Goal: Task Accomplishment & Management: Manage account settings

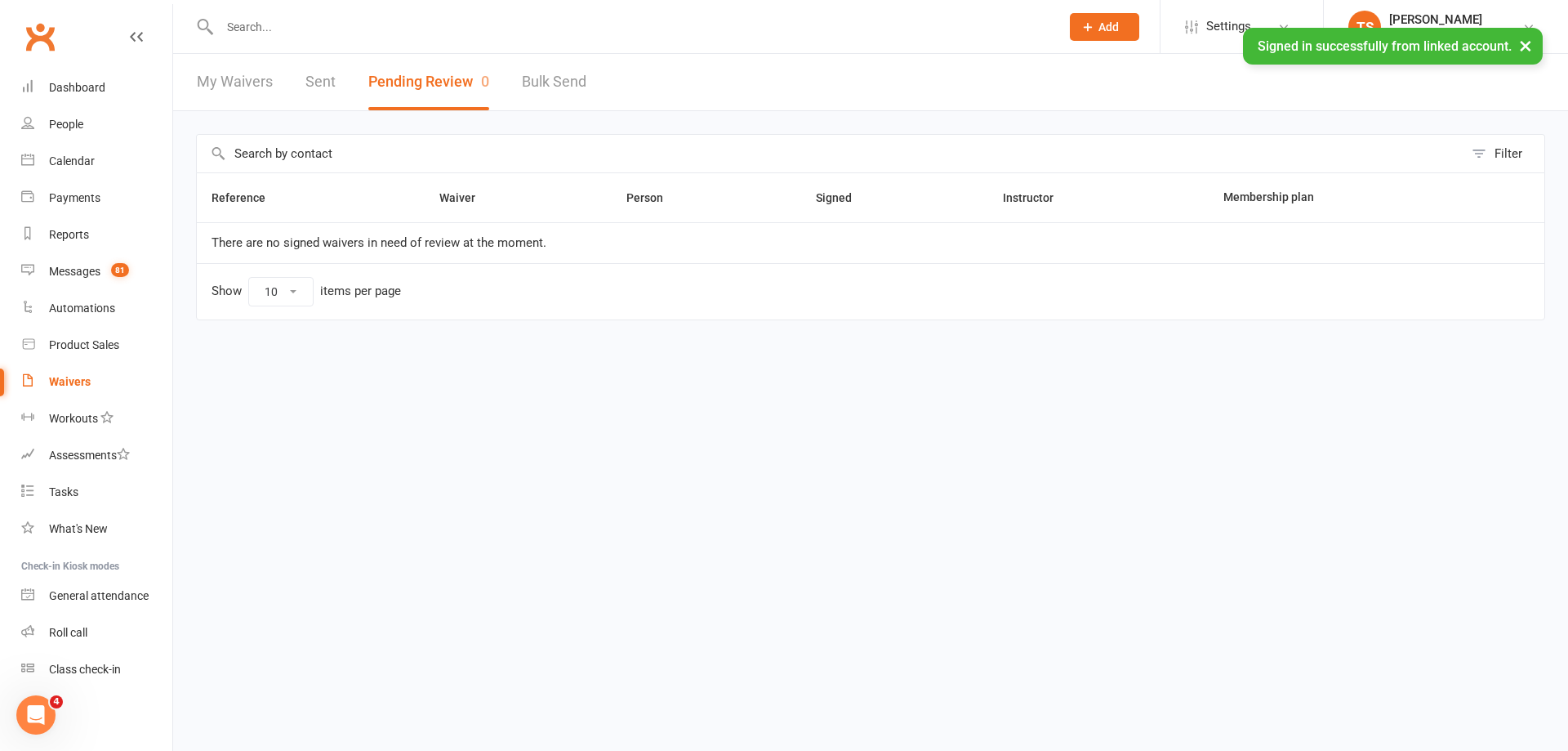
click at [264, 26] on input "text" at bounding box center [631, 27] width 834 height 23
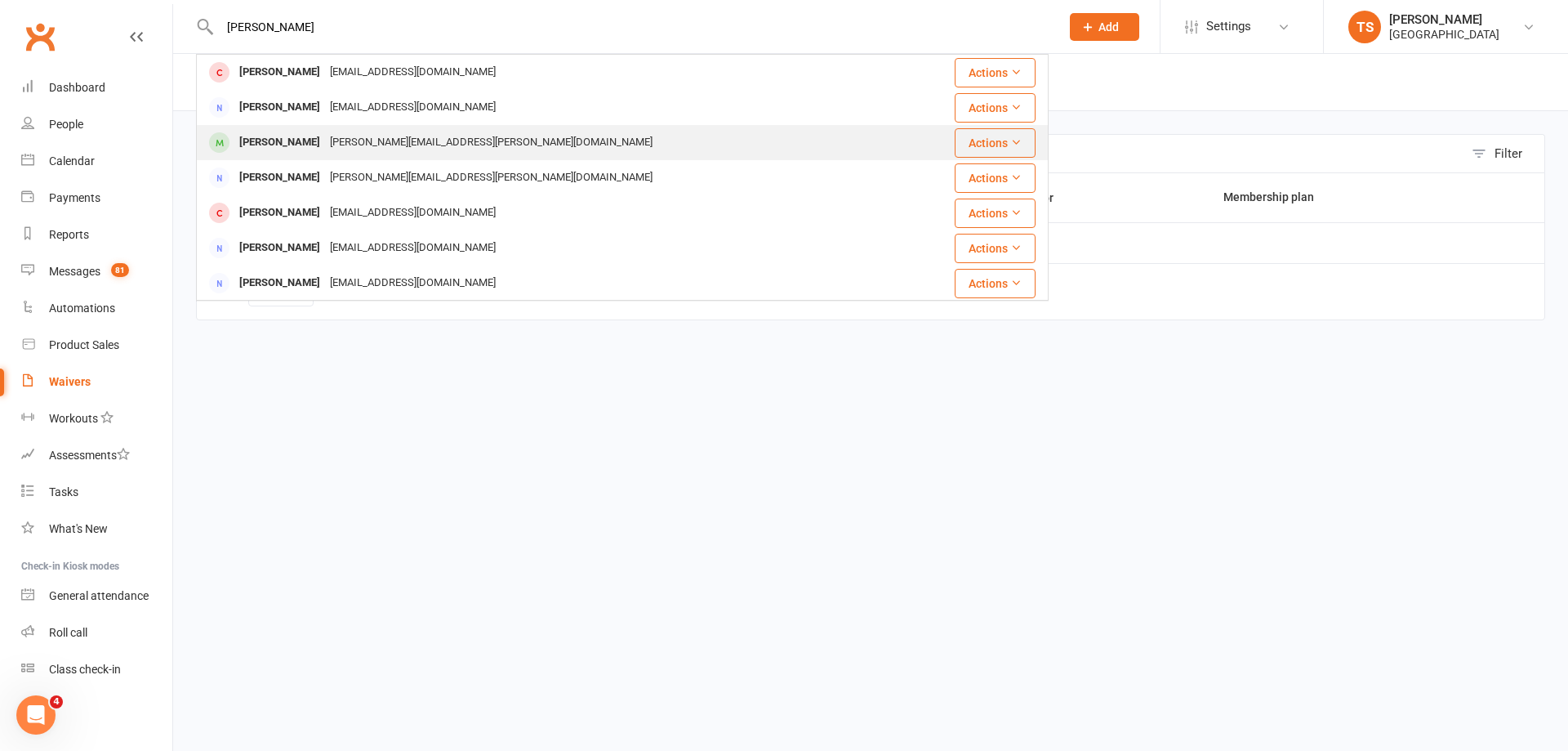
type input "[PERSON_NAME]"
click at [339, 139] on div "[PERSON_NAME][EMAIL_ADDRESS][PERSON_NAME][DOMAIN_NAME]" at bounding box center [491, 142] width 332 height 24
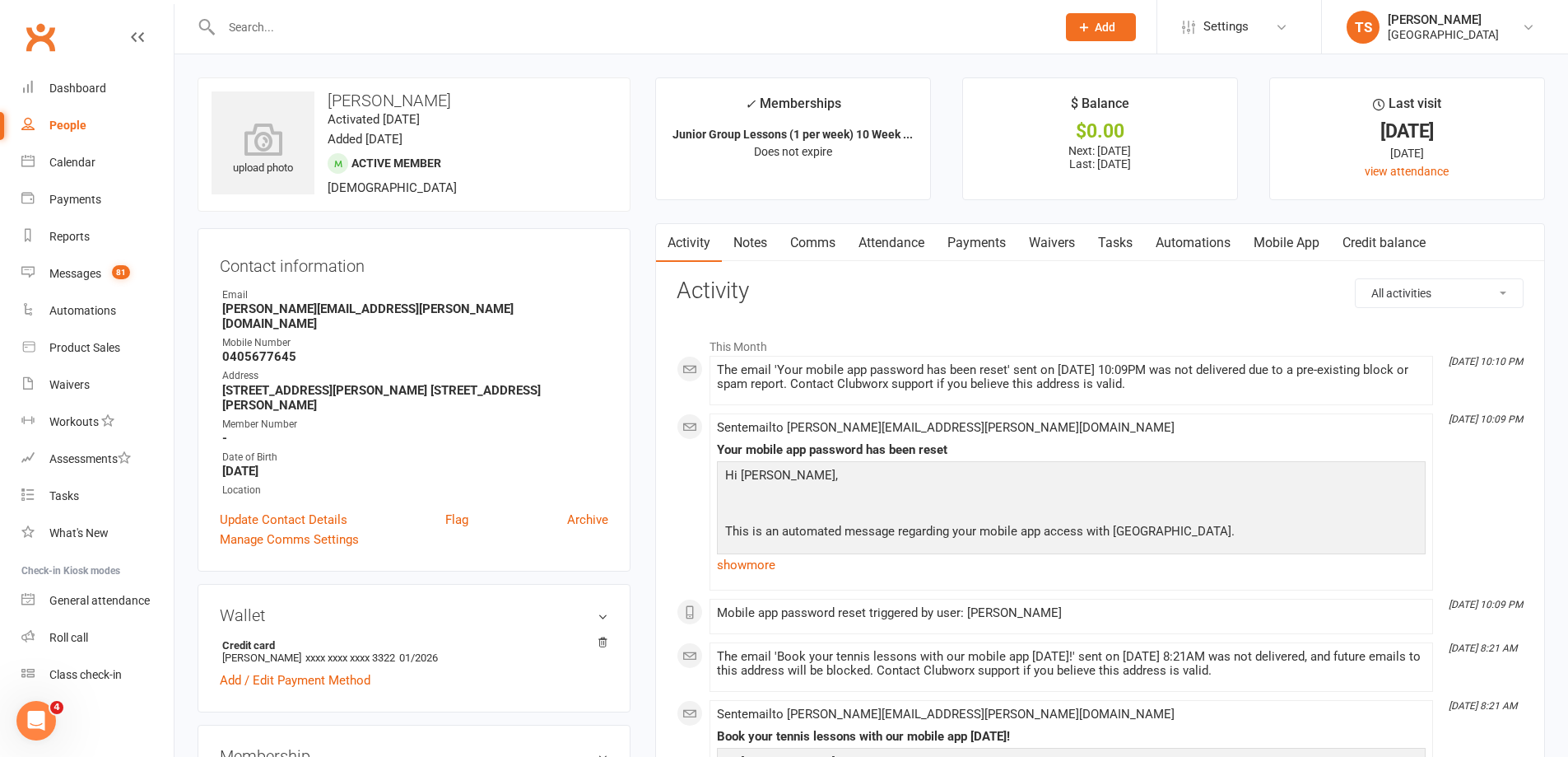
click at [989, 239] on link "Payments" at bounding box center [977, 243] width 81 height 38
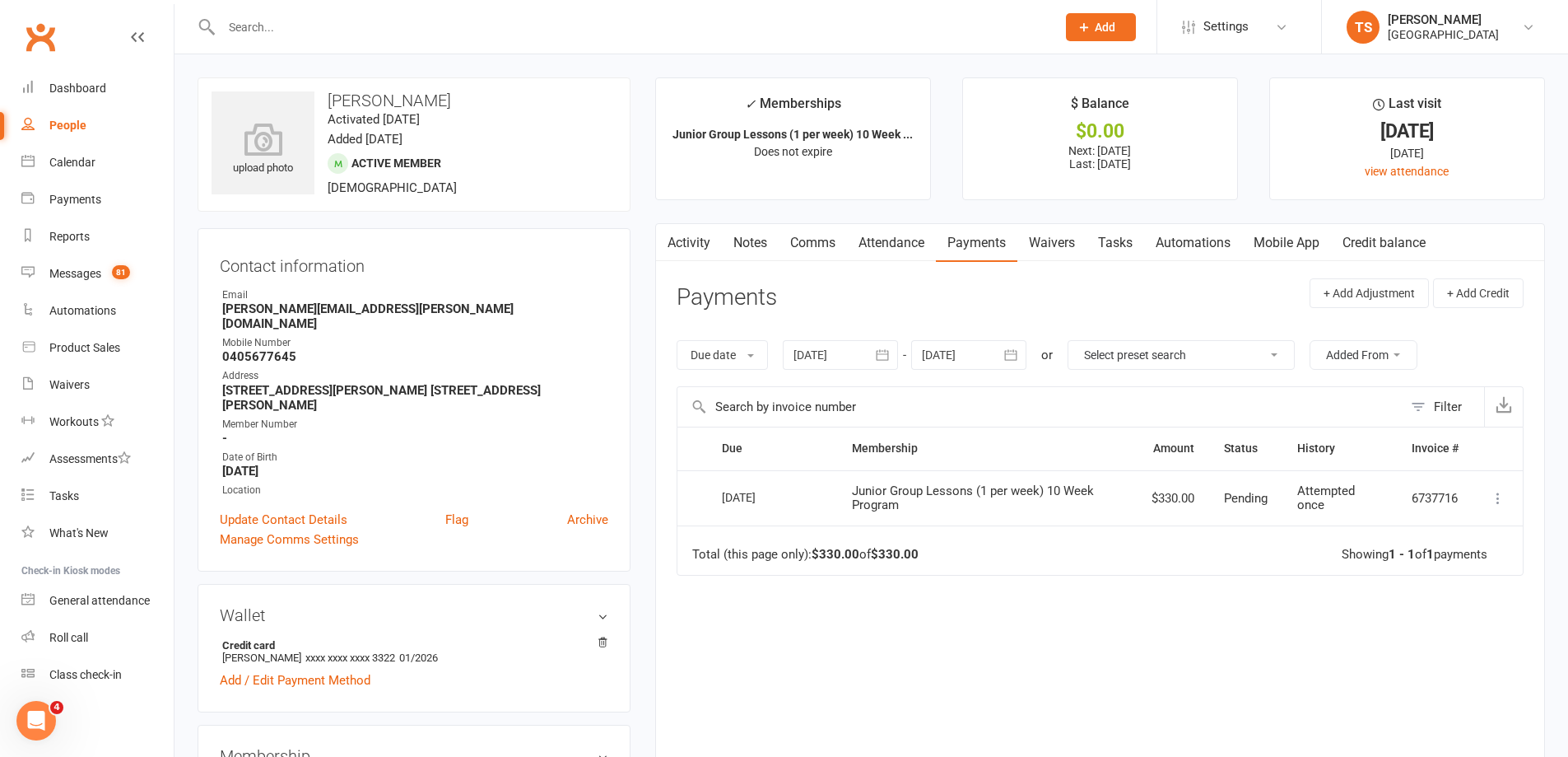
click at [843, 351] on div at bounding box center [840, 355] width 115 height 29
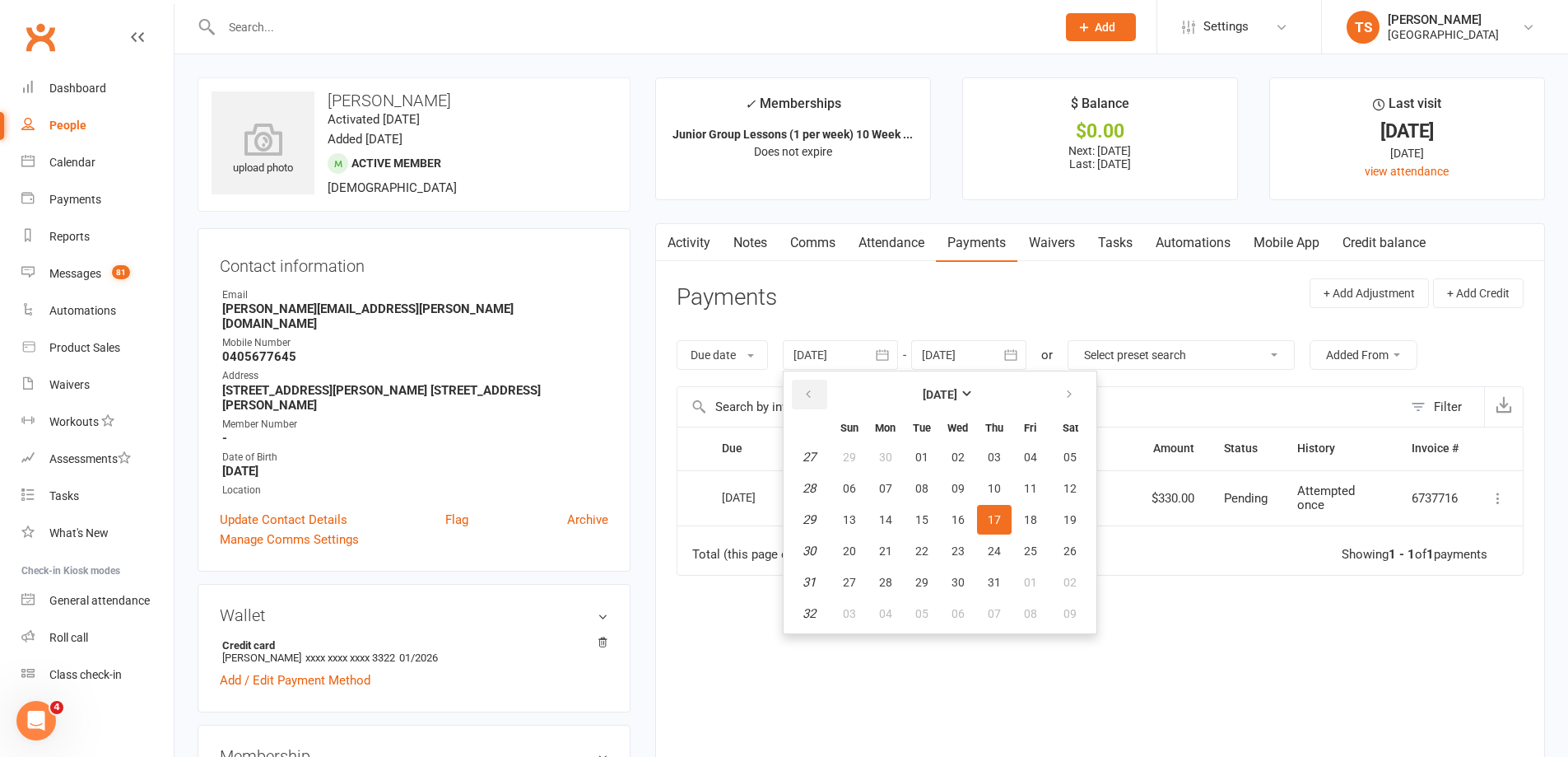
click at [811, 392] on icon "button" at bounding box center [808, 394] width 12 height 13
click at [810, 391] on icon "button" at bounding box center [808, 394] width 12 height 13
click at [893, 482] on span "05" at bounding box center [885, 488] width 13 height 13
type input "[DATE]"
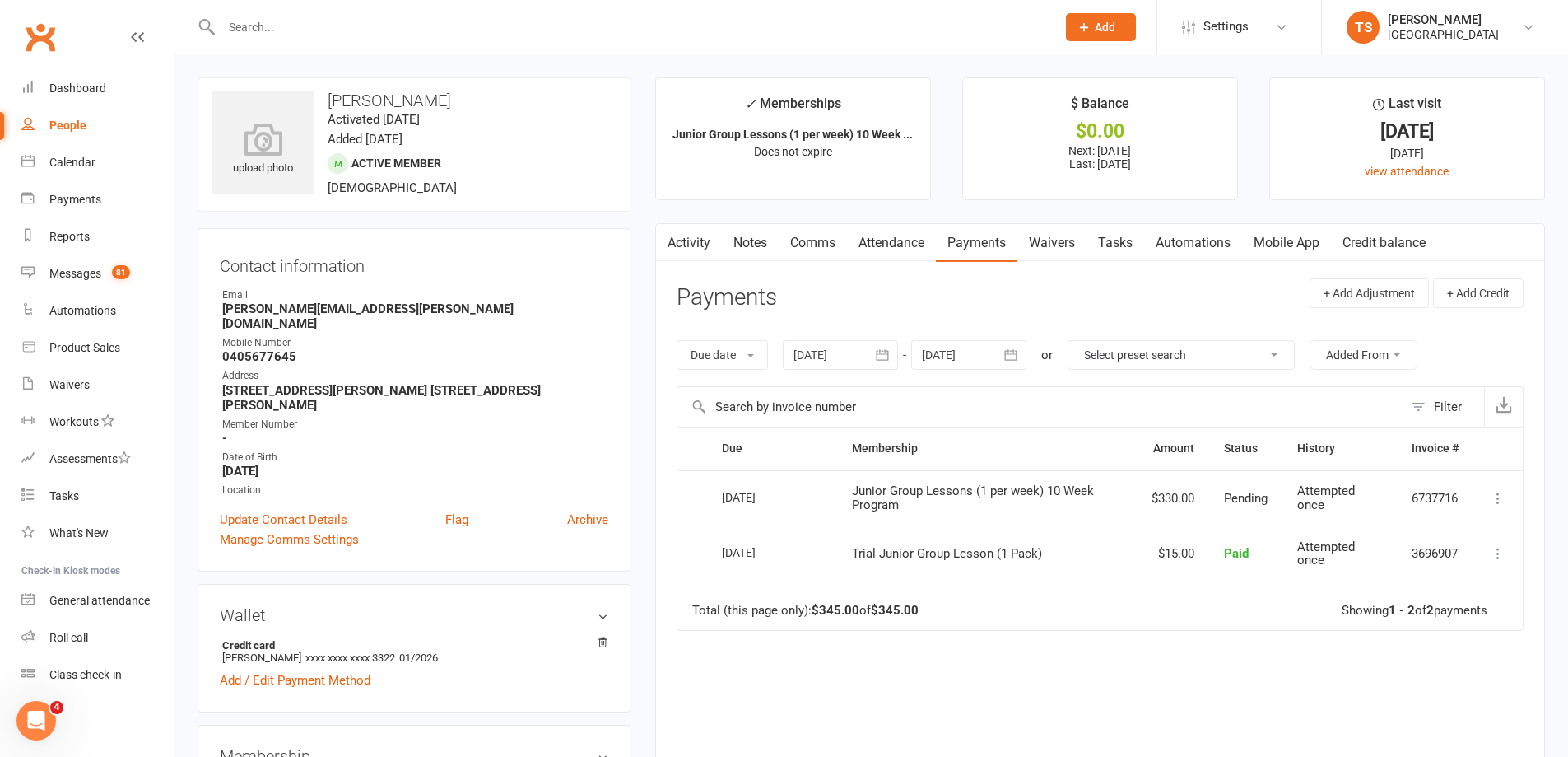
click at [1302, 243] on link "Mobile App" at bounding box center [1287, 243] width 89 height 38
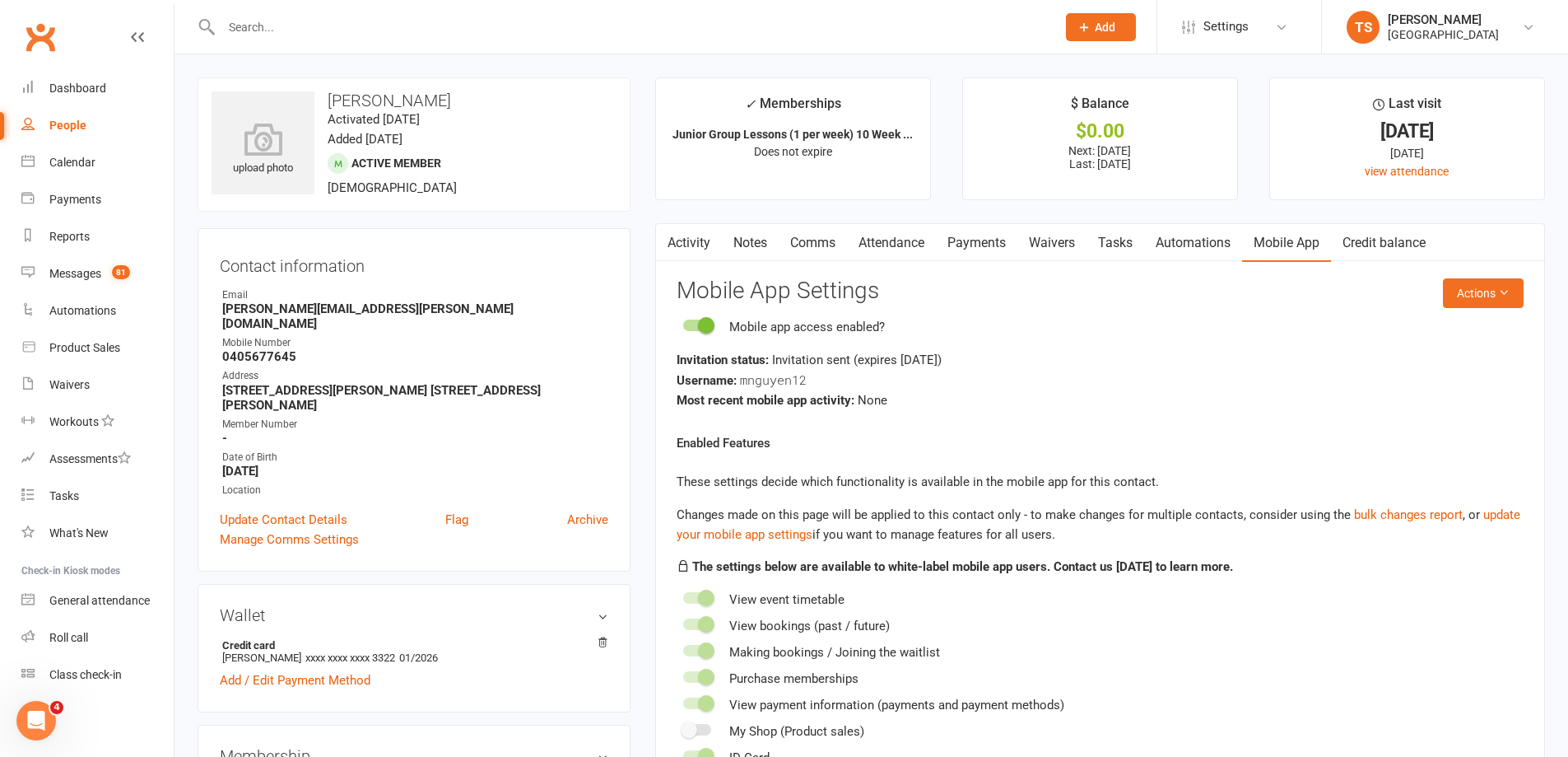
drag, startPoint x: 265, startPoint y: 29, endPoint x: 264, endPoint y: 20, distance: 9.1
click at [263, 24] on input "text" at bounding box center [630, 28] width 828 height 23
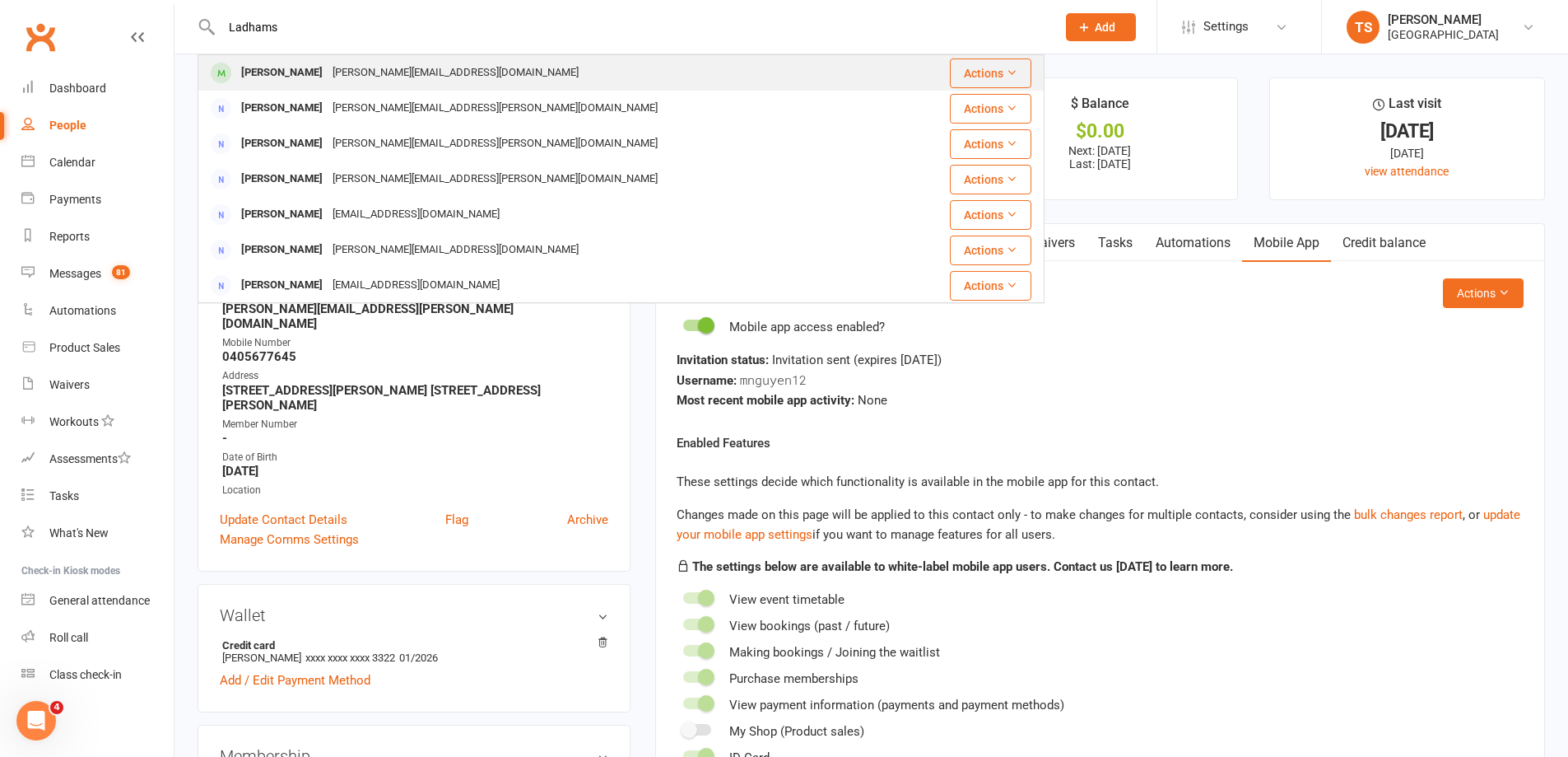
type input "Ladhams"
click at [306, 69] on div "[PERSON_NAME]" at bounding box center [281, 72] width 91 height 24
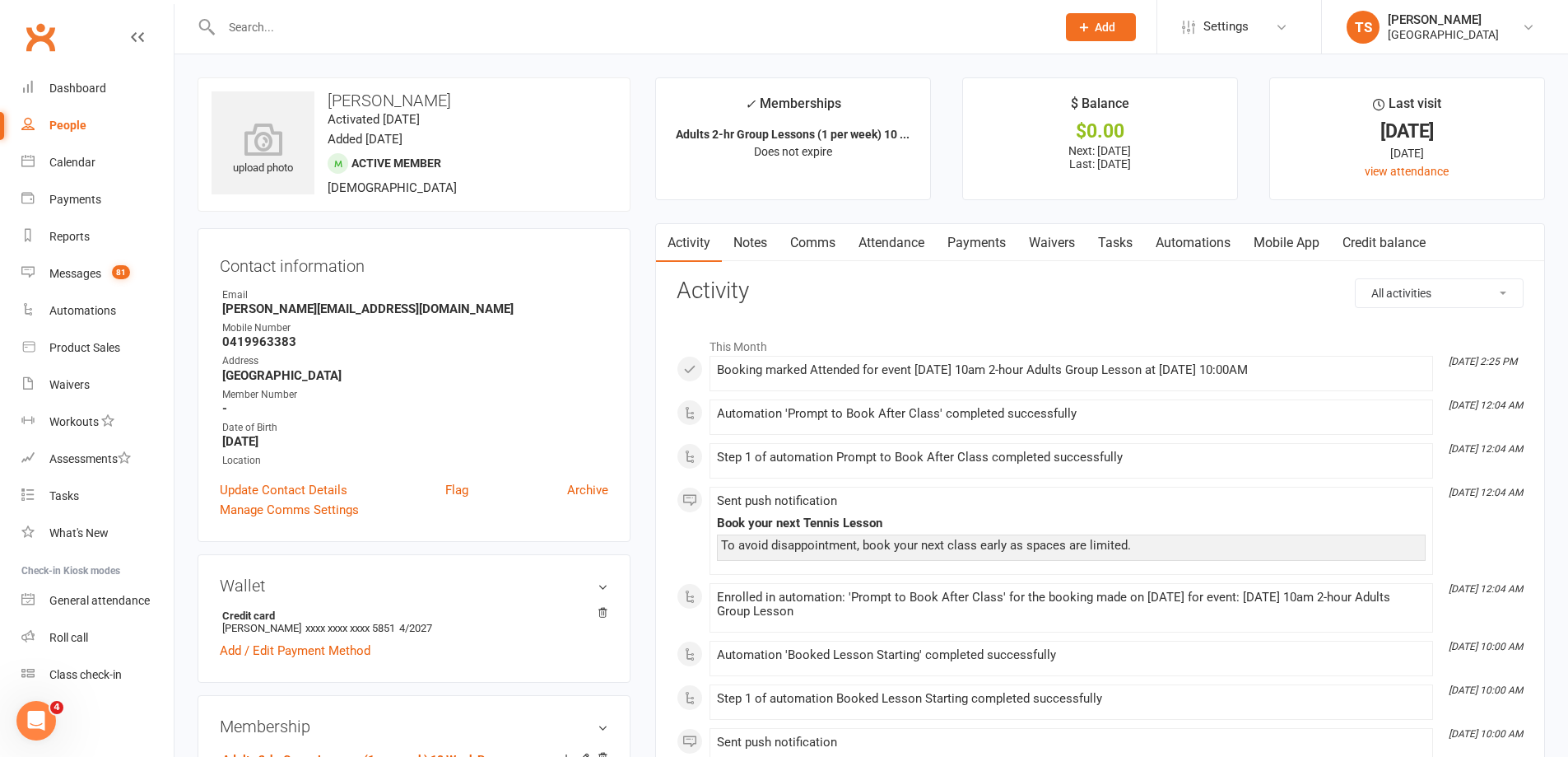
click at [978, 245] on link "Payments" at bounding box center [977, 243] width 81 height 38
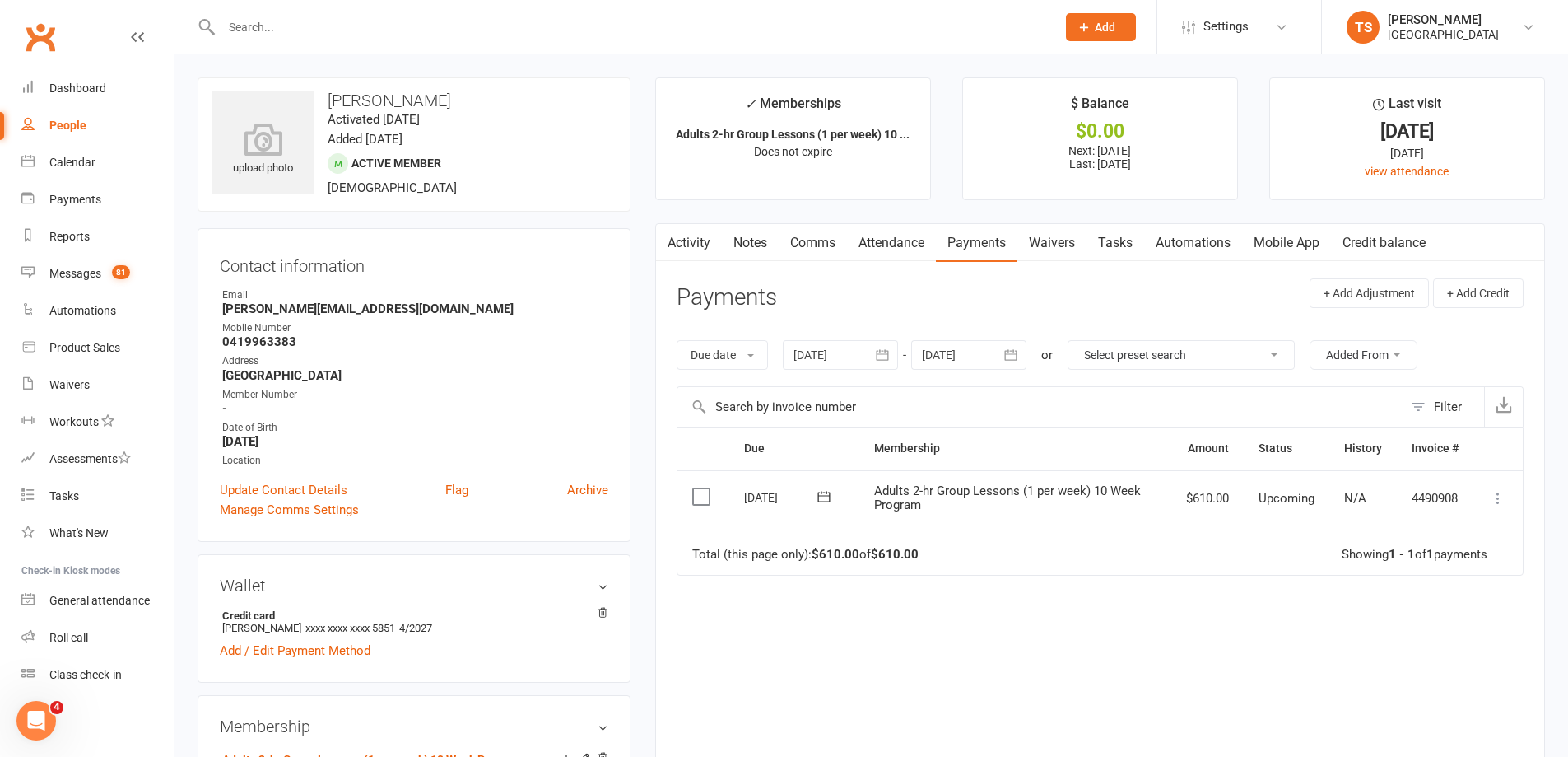
click at [1496, 494] on icon at bounding box center [1498, 498] width 16 height 16
click at [830, 349] on div at bounding box center [840, 355] width 115 height 29
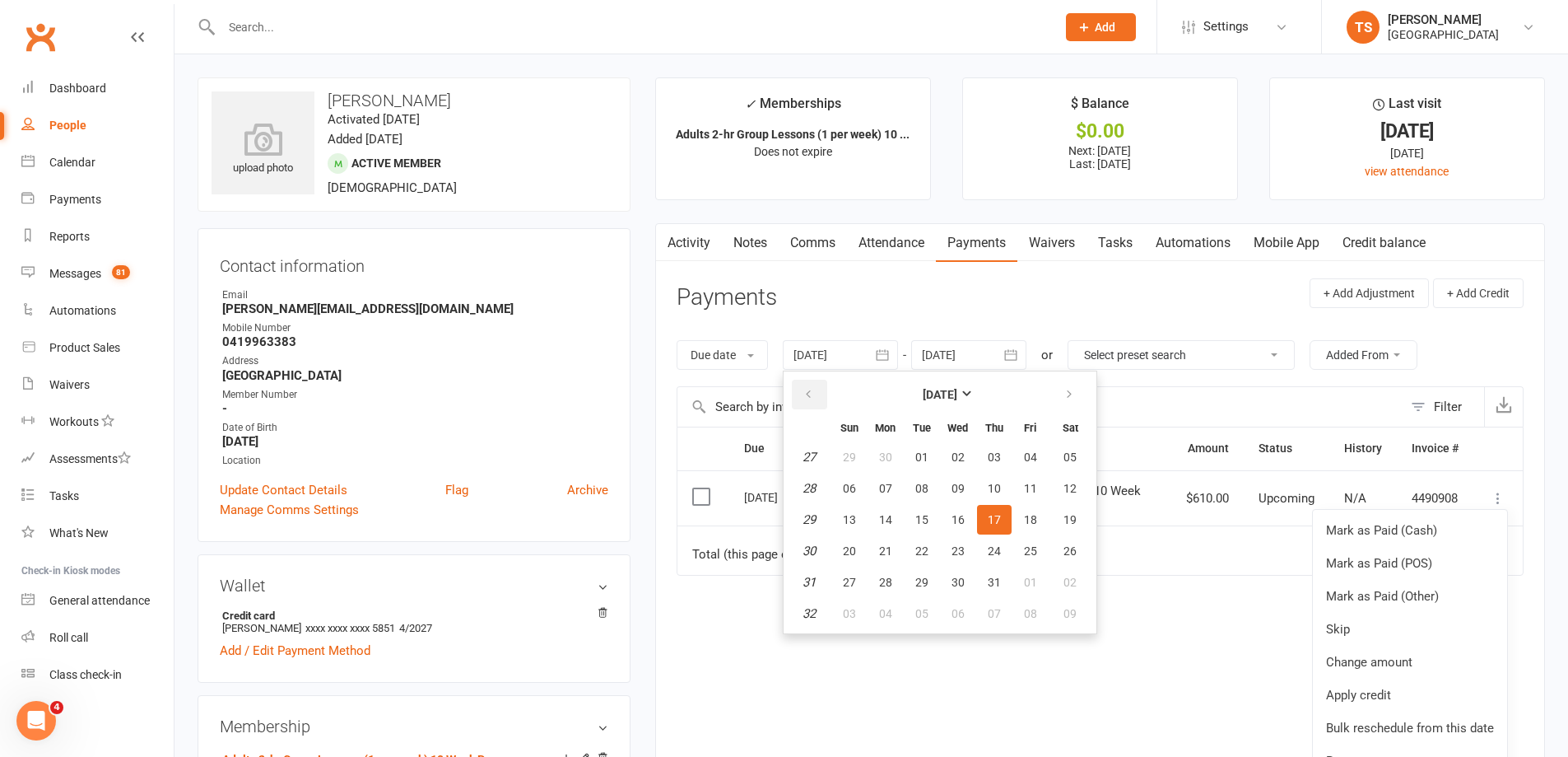
click at [812, 391] on icon "button" at bounding box center [808, 394] width 12 height 13
click at [812, 391] on icon "button" at bounding box center [808, 394] width 12 height 13
click at [855, 482] on span "02" at bounding box center [849, 488] width 13 height 13
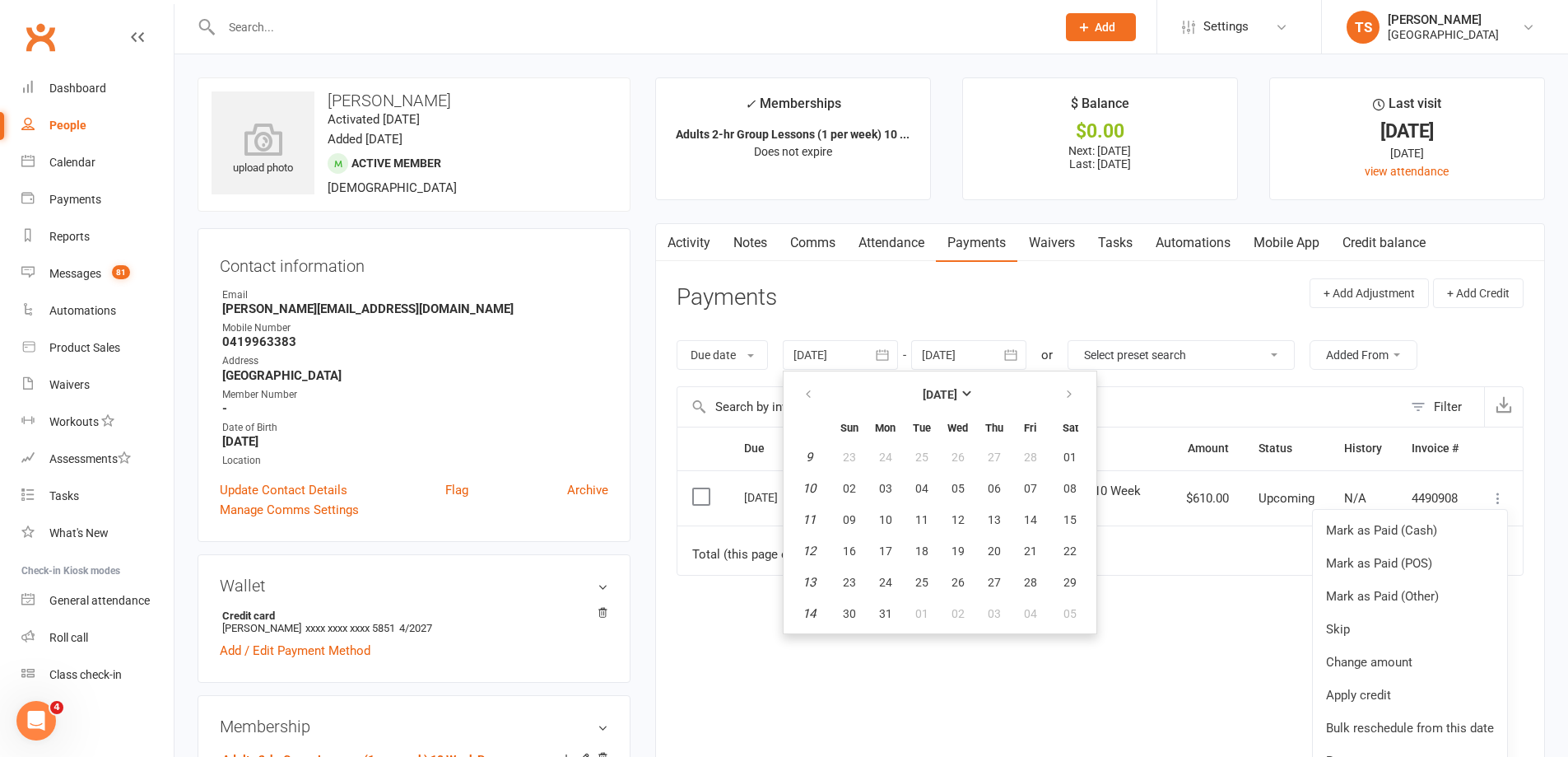
type input "[DATE]"
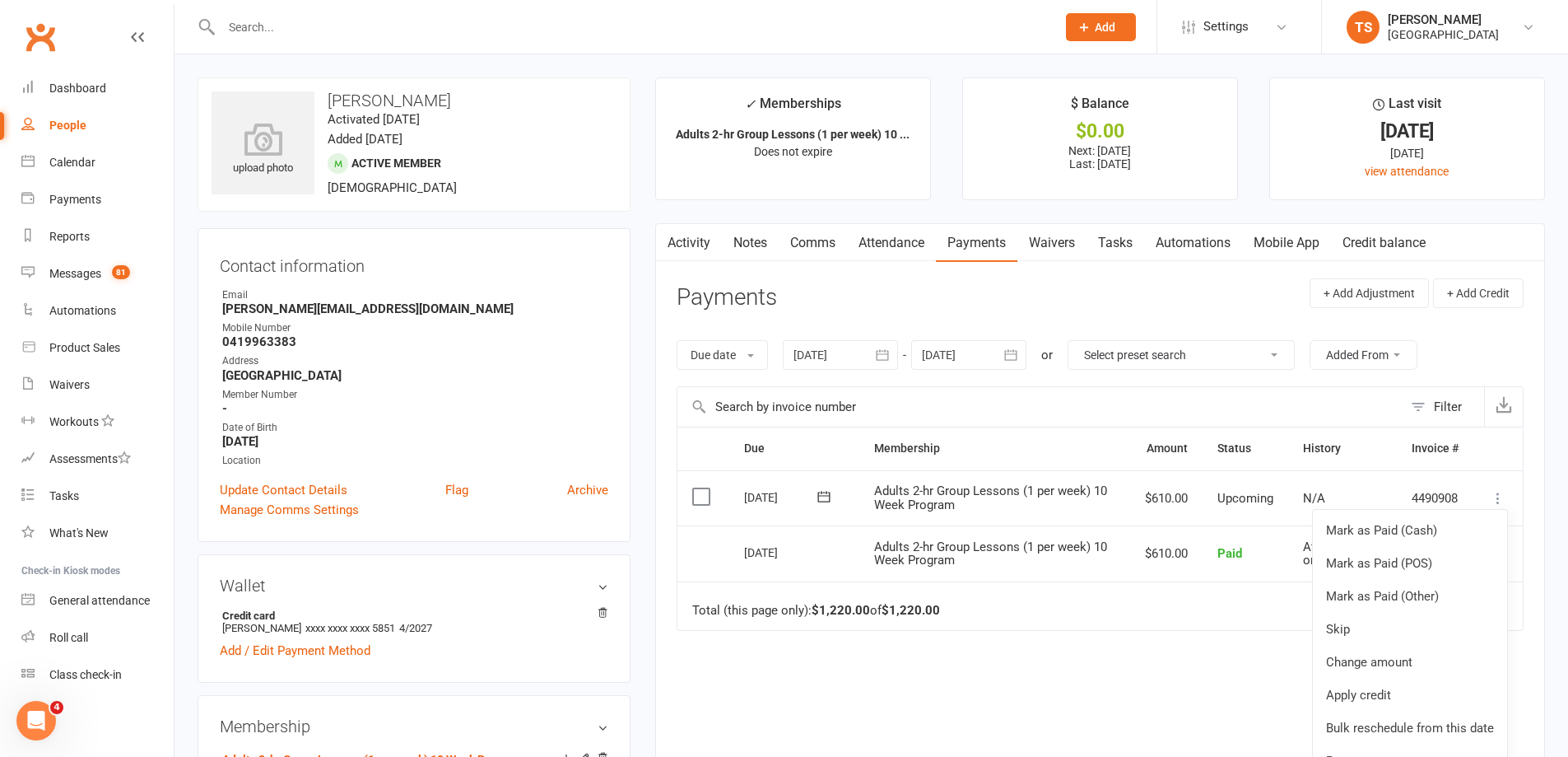
click at [900, 238] on link "Attendance" at bounding box center [892, 243] width 89 height 38
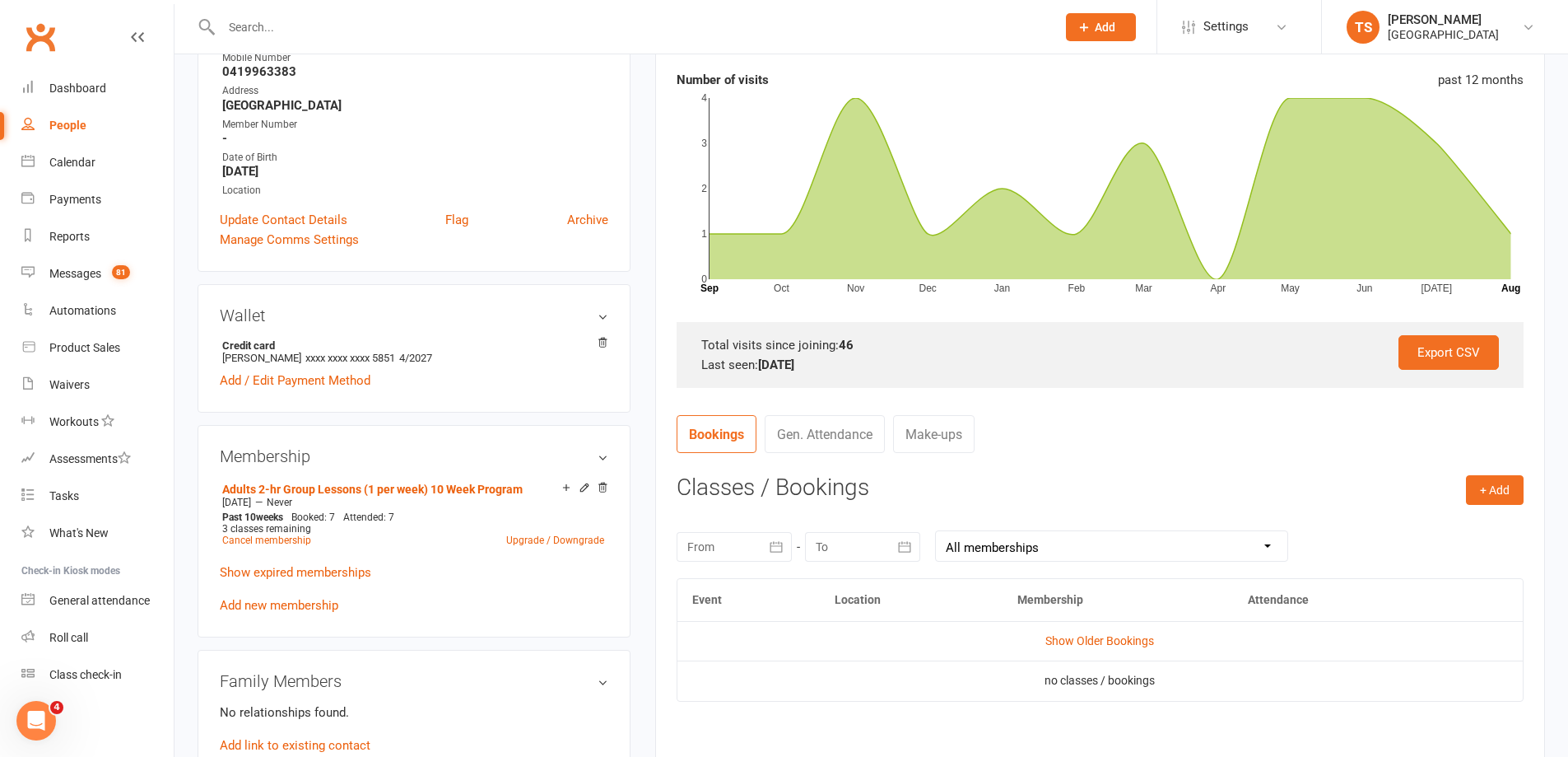
scroll to position [330, 0]
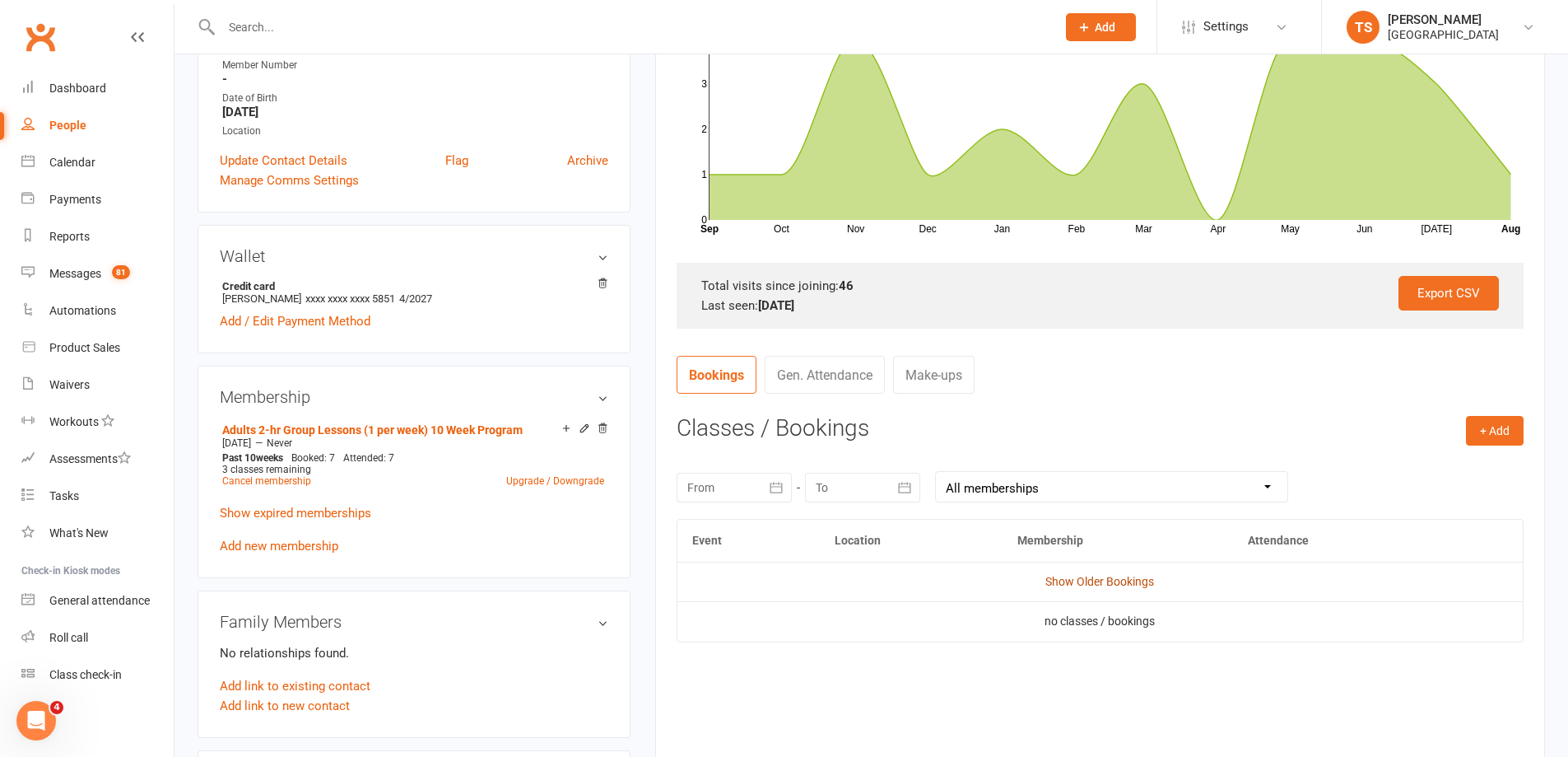
click at [1101, 581] on link "Show Older Bookings" at bounding box center [1100, 581] width 109 height 13
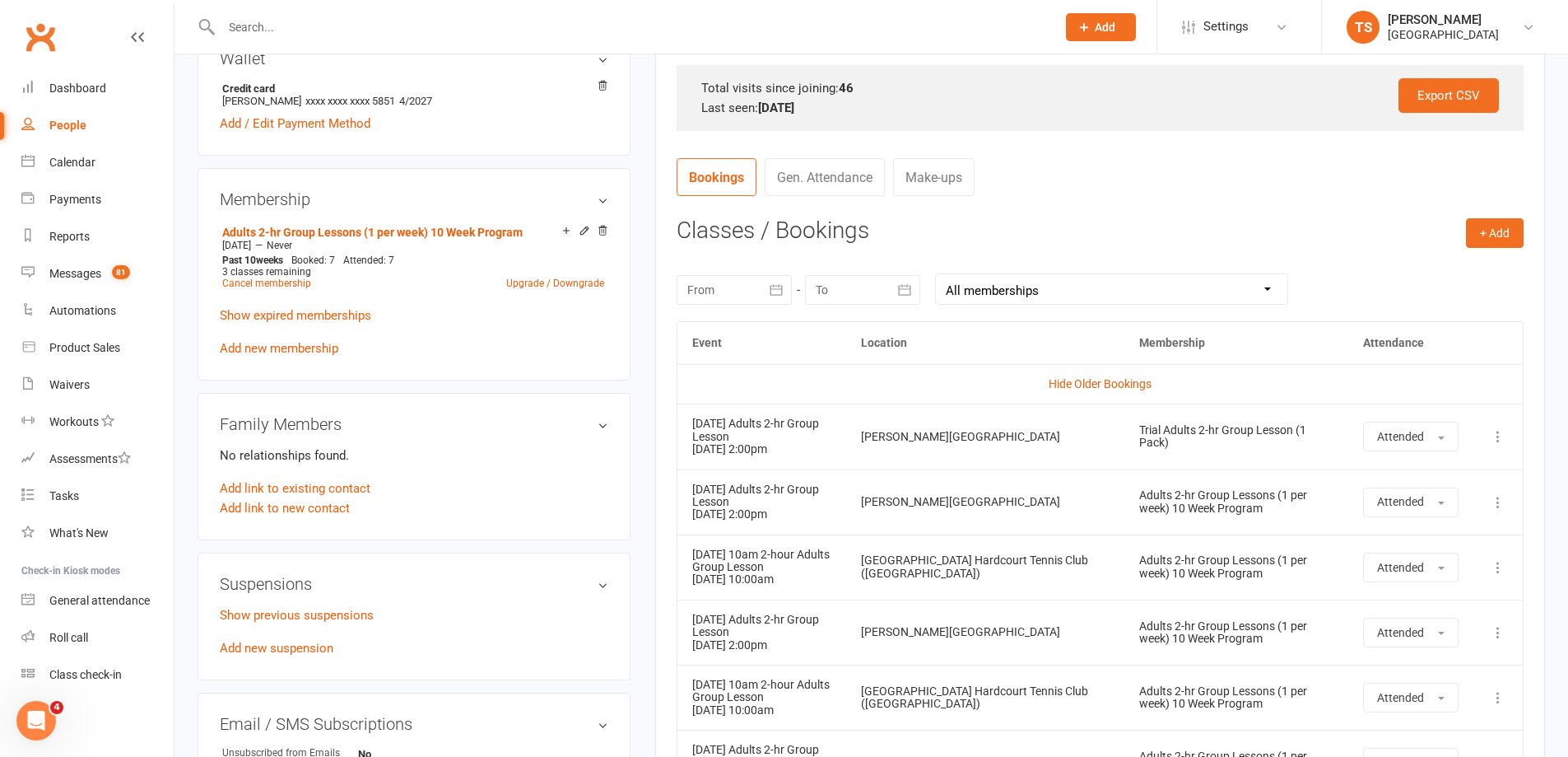
scroll to position [115, 0]
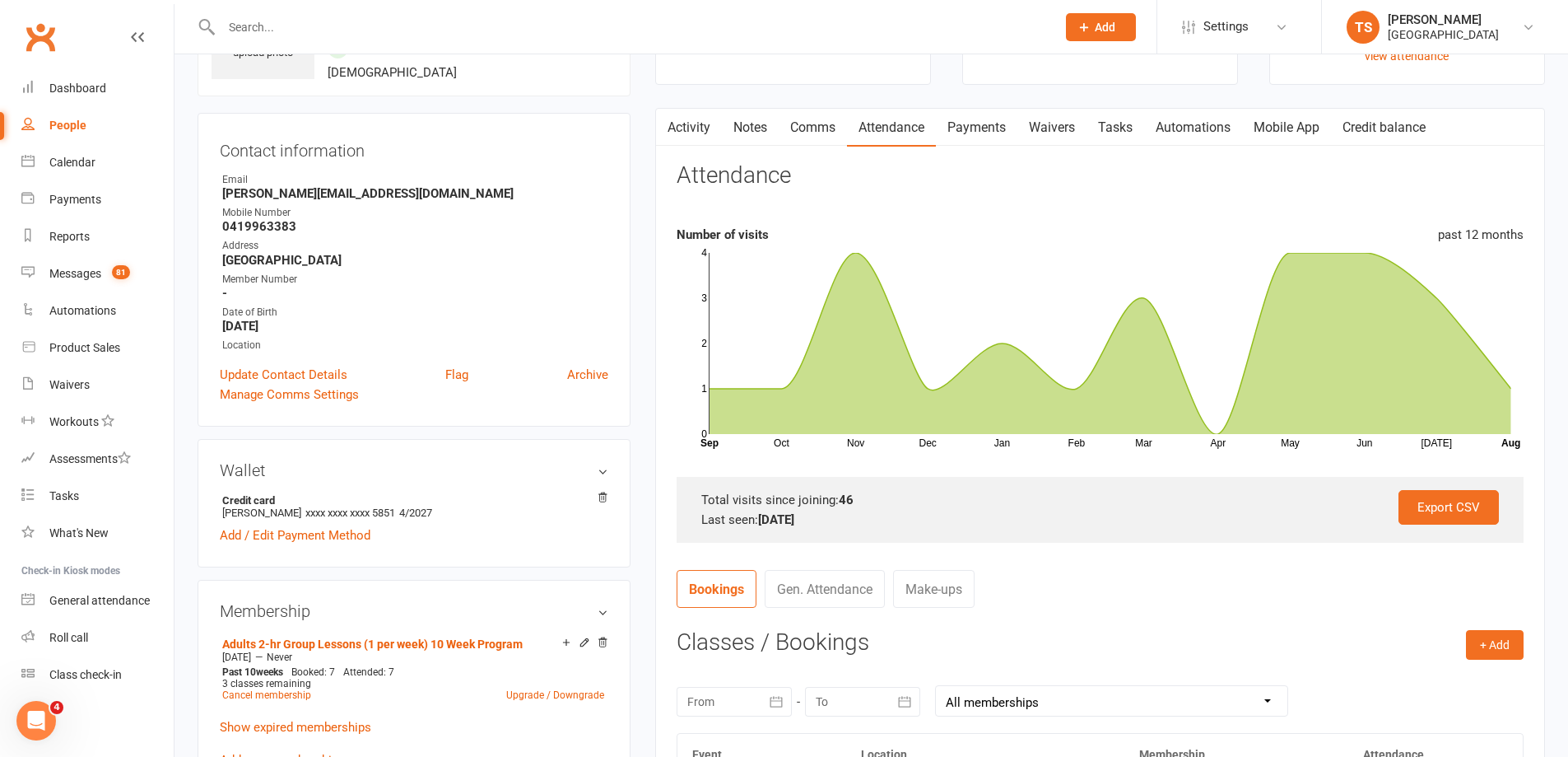
click at [992, 130] on link "Payments" at bounding box center [977, 128] width 81 height 38
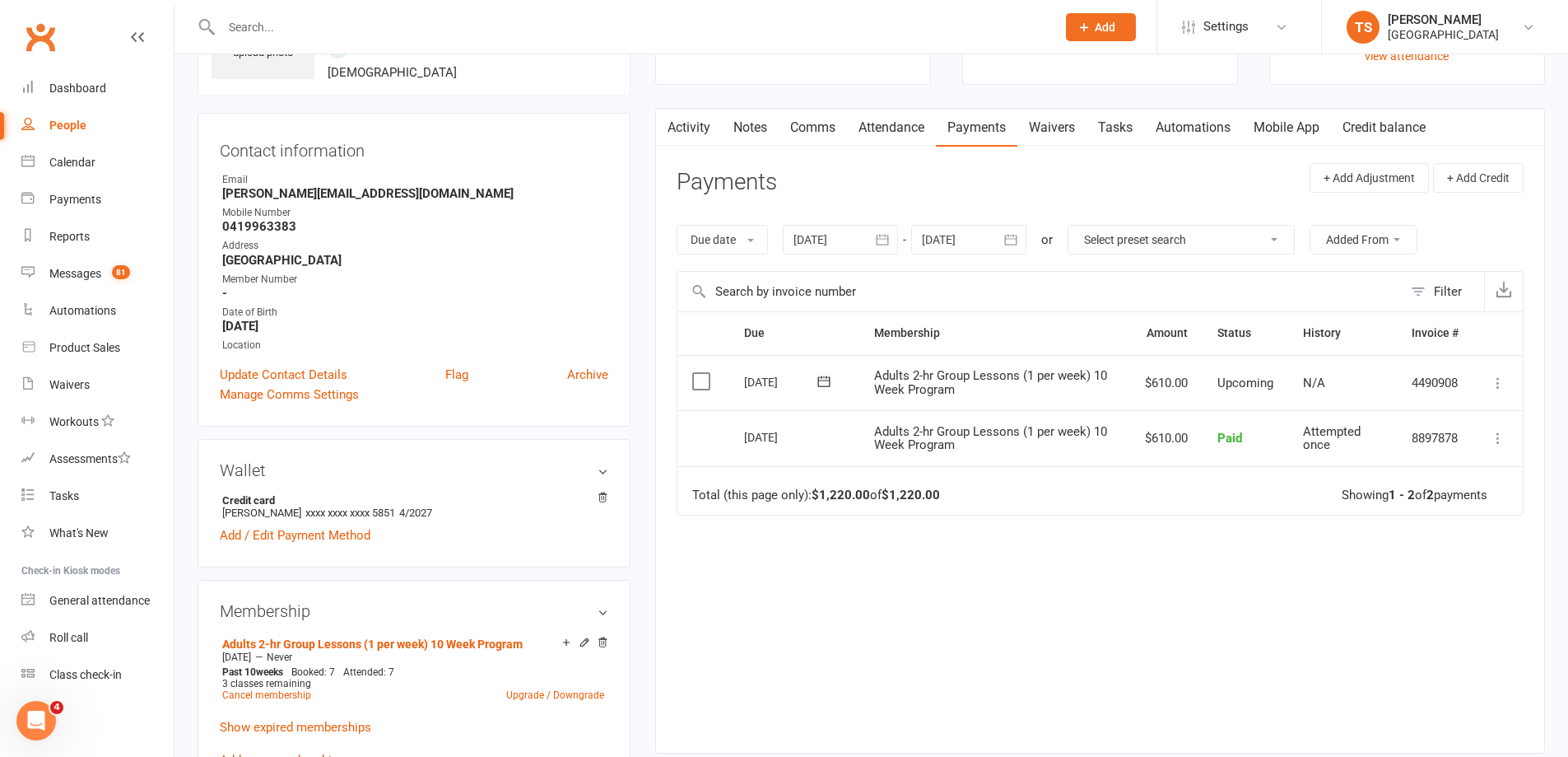
click at [1501, 382] on icon at bounding box center [1498, 383] width 16 height 16
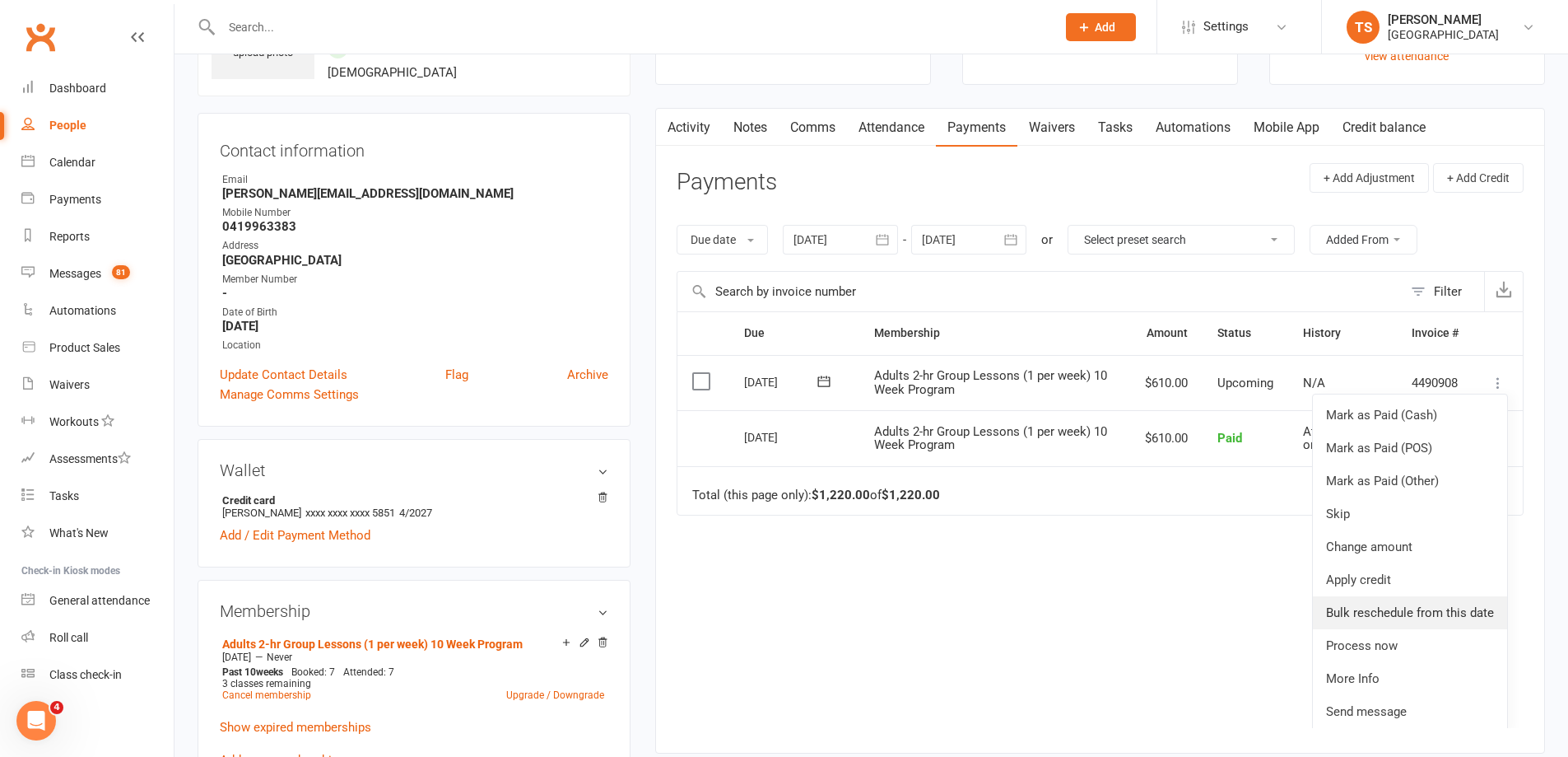
scroll to position [5, 0]
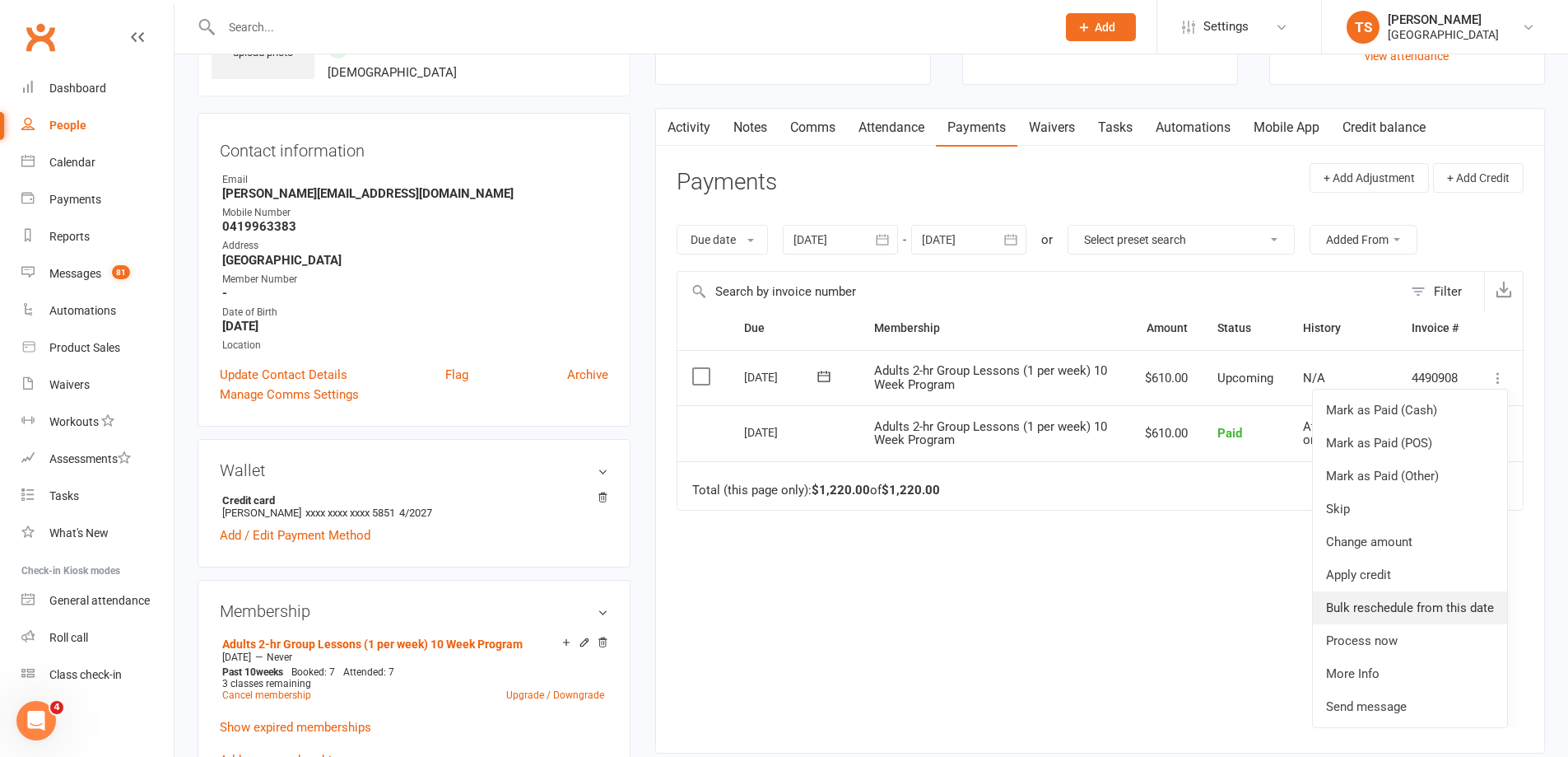
click at [1371, 610] on link "Bulk reschedule from this date" at bounding box center [1410, 608] width 194 height 33
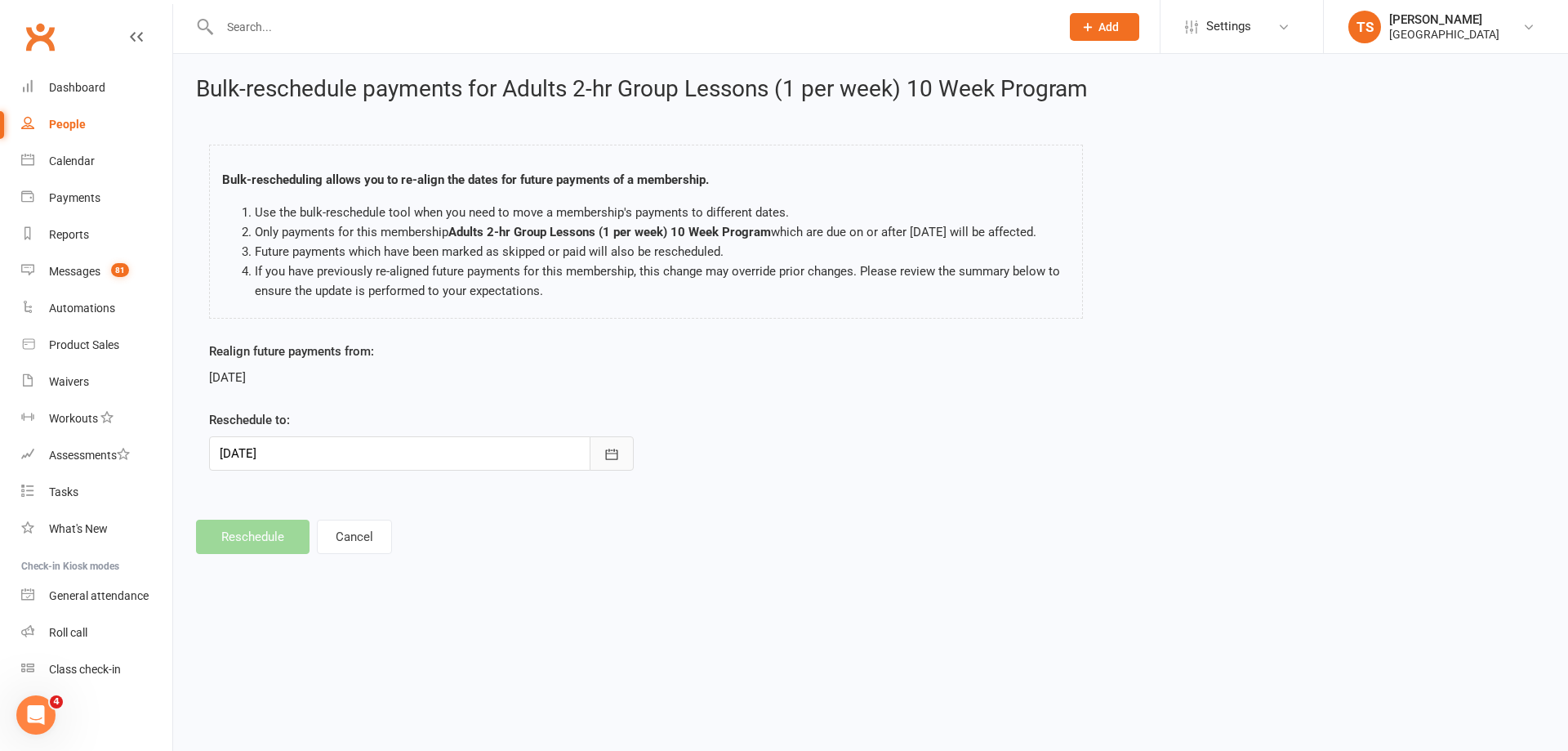
click at [615, 462] on icon "button" at bounding box center [612, 454] width 16 height 16
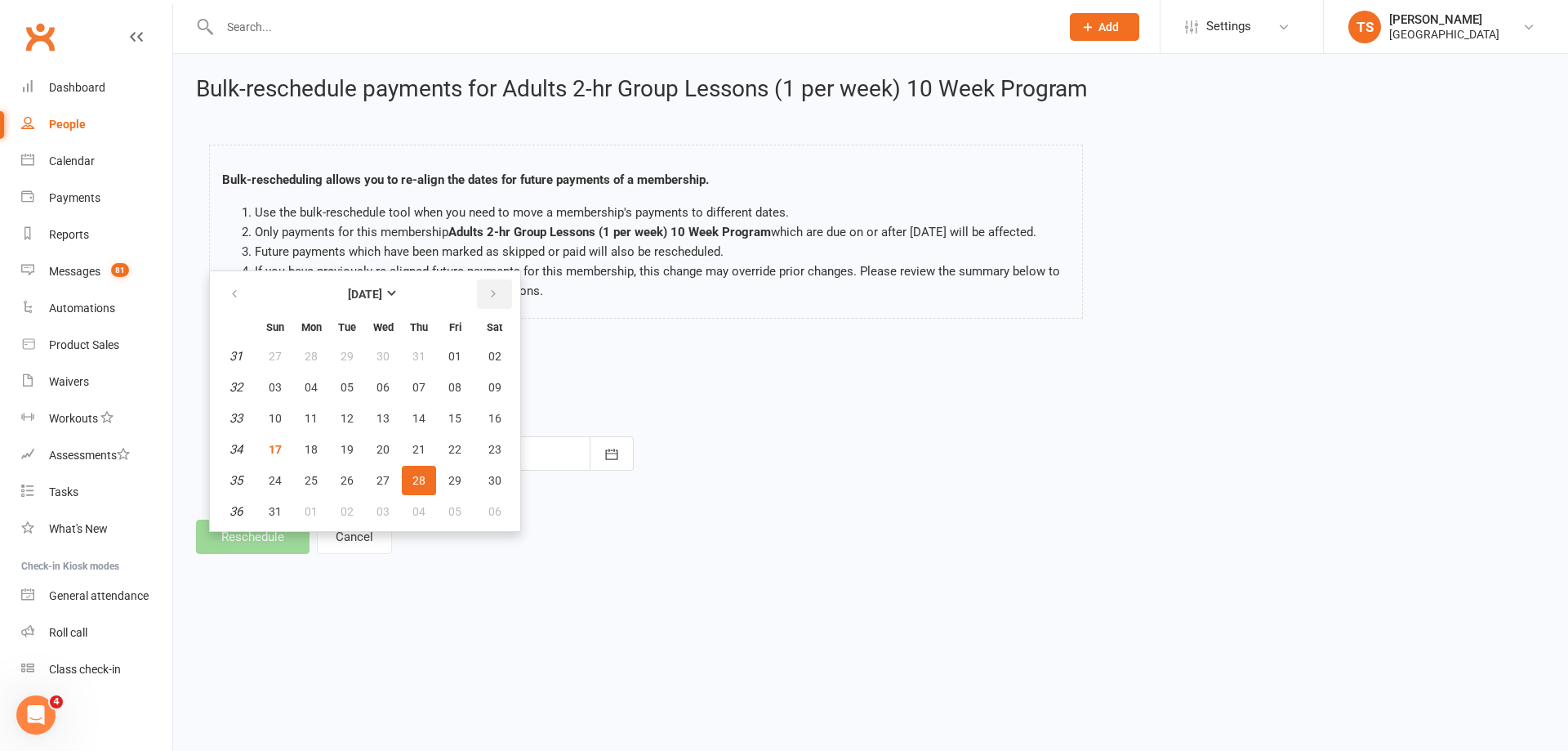
click at [502, 306] on button "button" at bounding box center [495, 293] width 35 height 29
click at [451, 425] on span "19" at bounding box center [455, 418] width 13 height 13
type input "[DATE]"
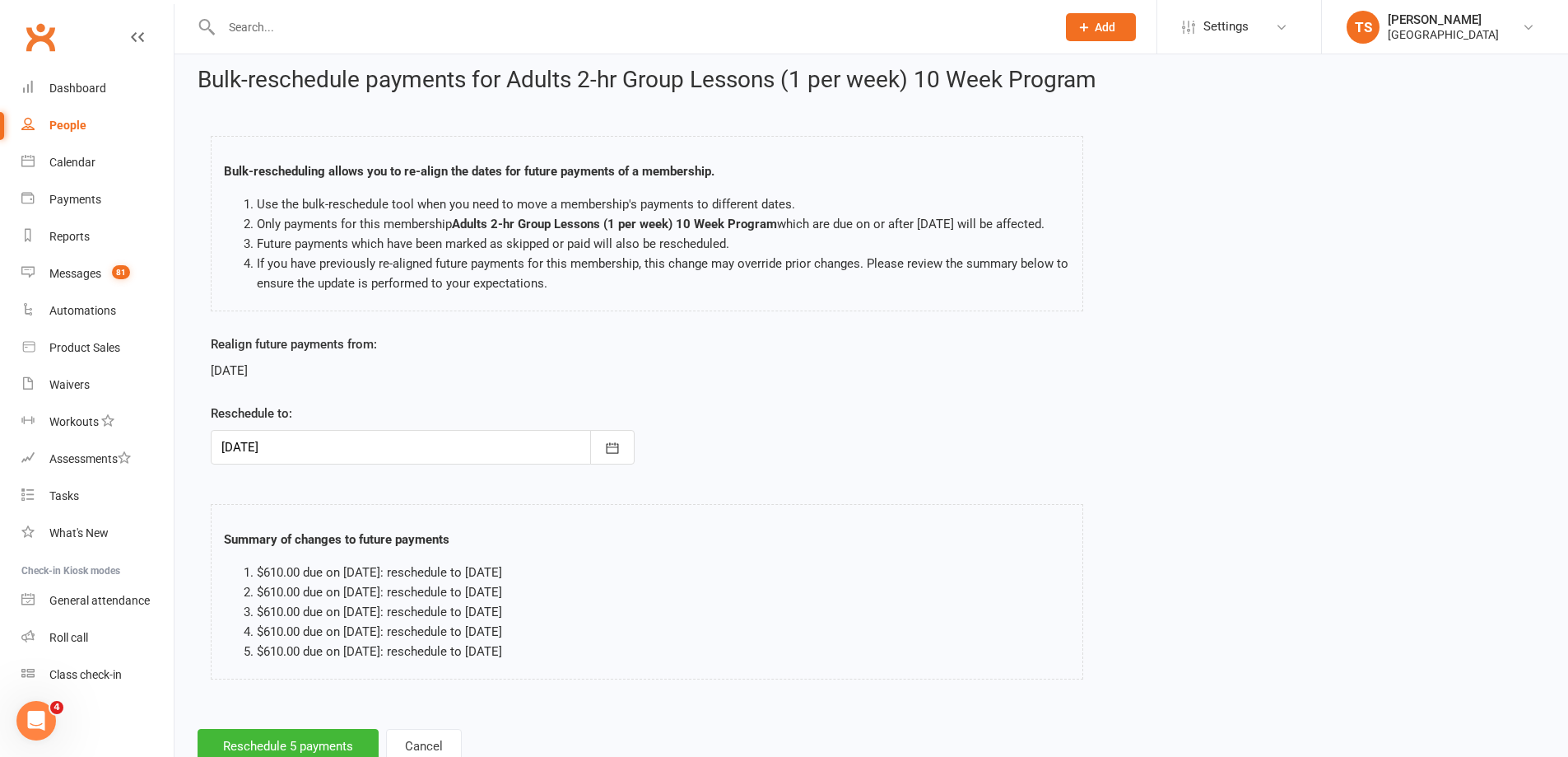
scroll to position [83, 0]
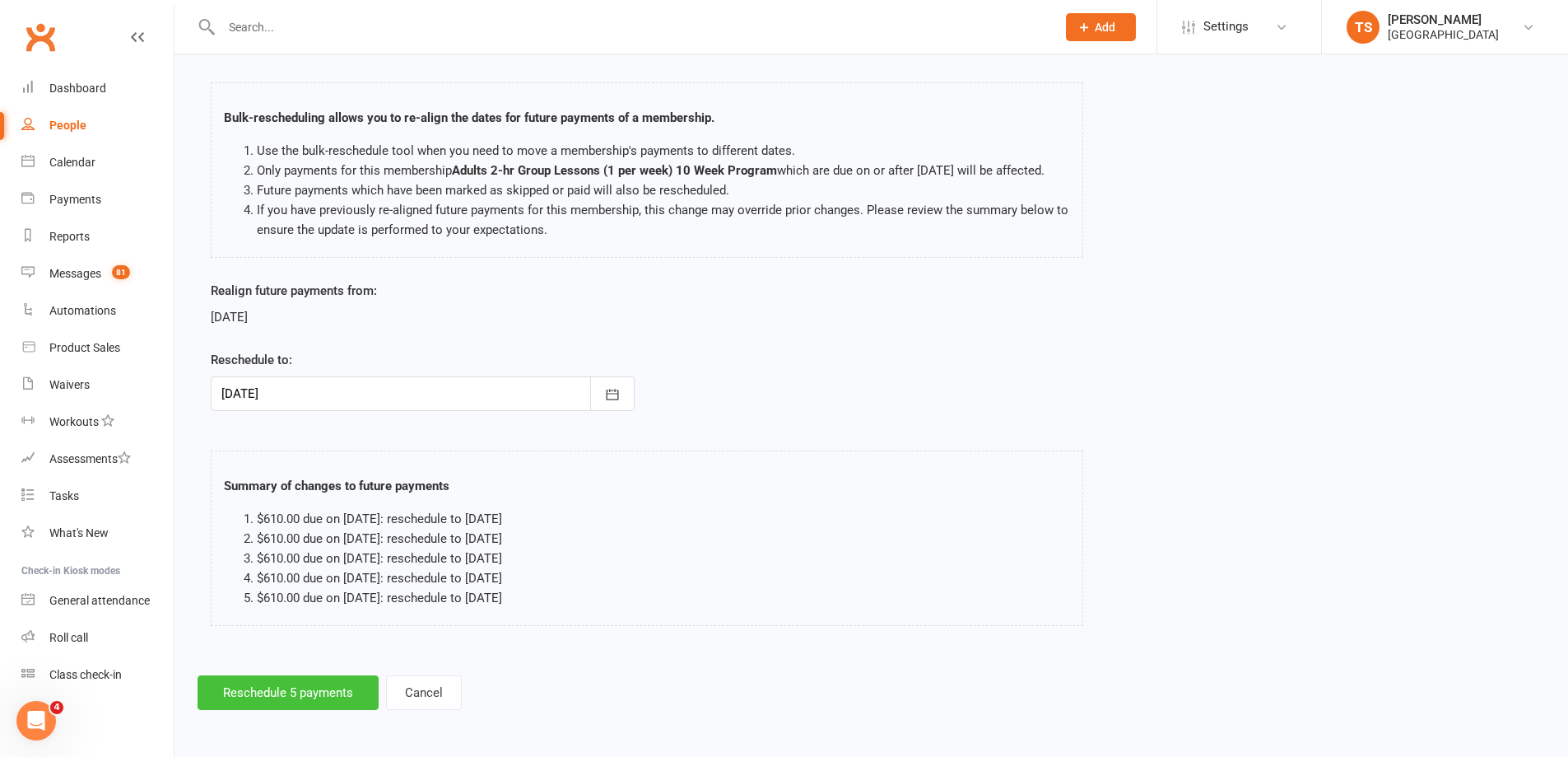
click at [262, 694] on button "Reschedule 5 payments" at bounding box center [288, 692] width 181 height 35
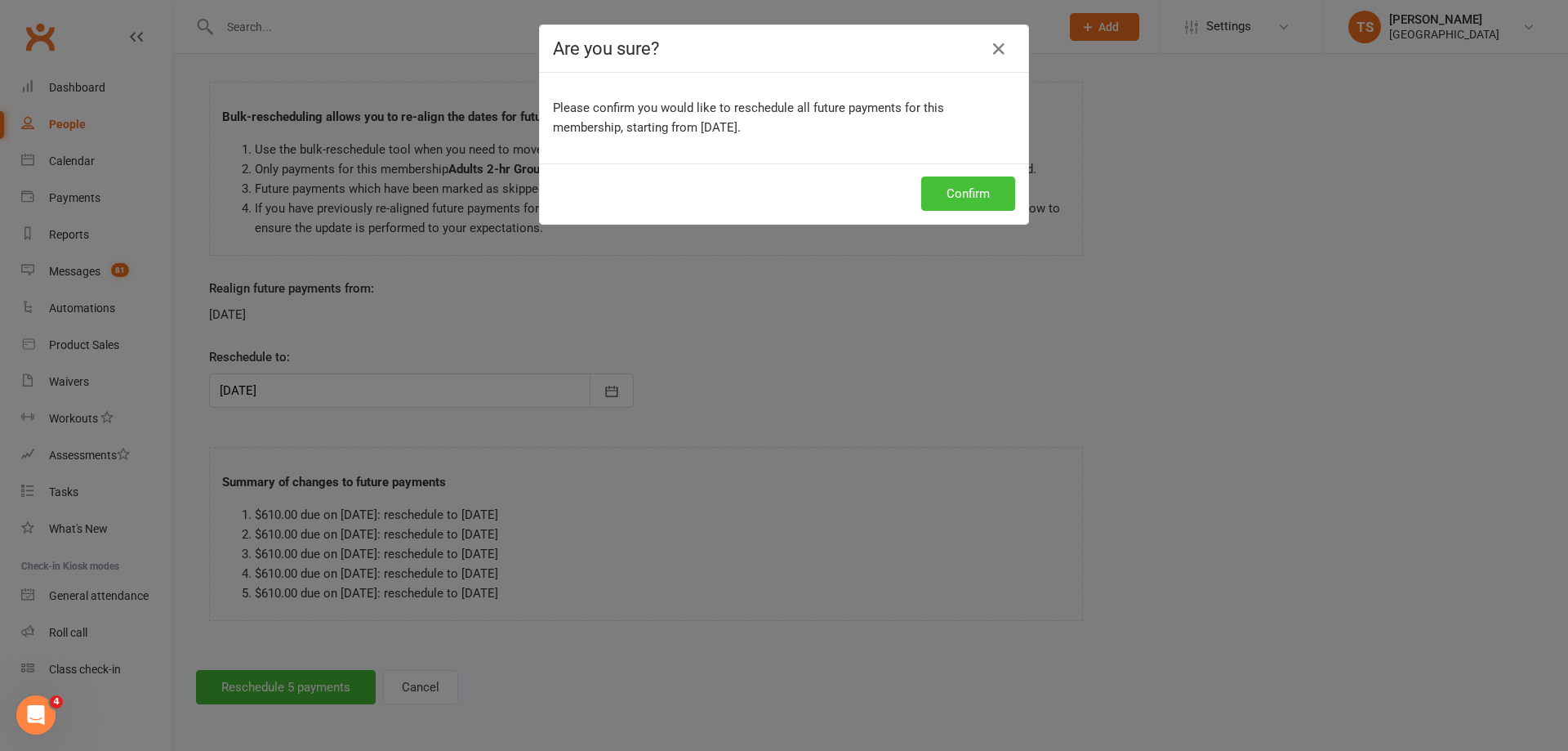
click at [932, 198] on button "Confirm" at bounding box center [968, 193] width 94 height 35
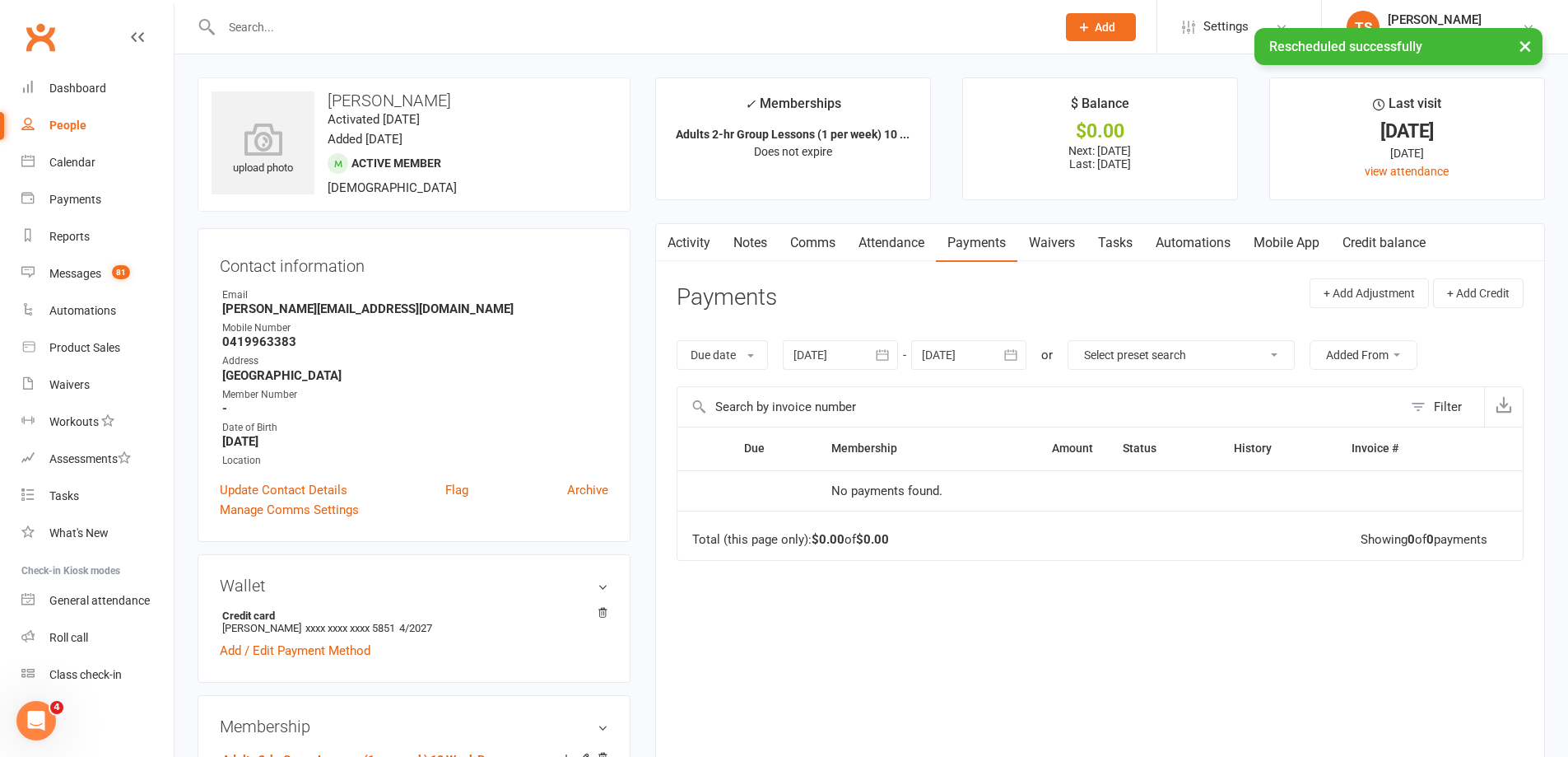
click at [986, 233] on link "Payments" at bounding box center [977, 243] width 81 height 38
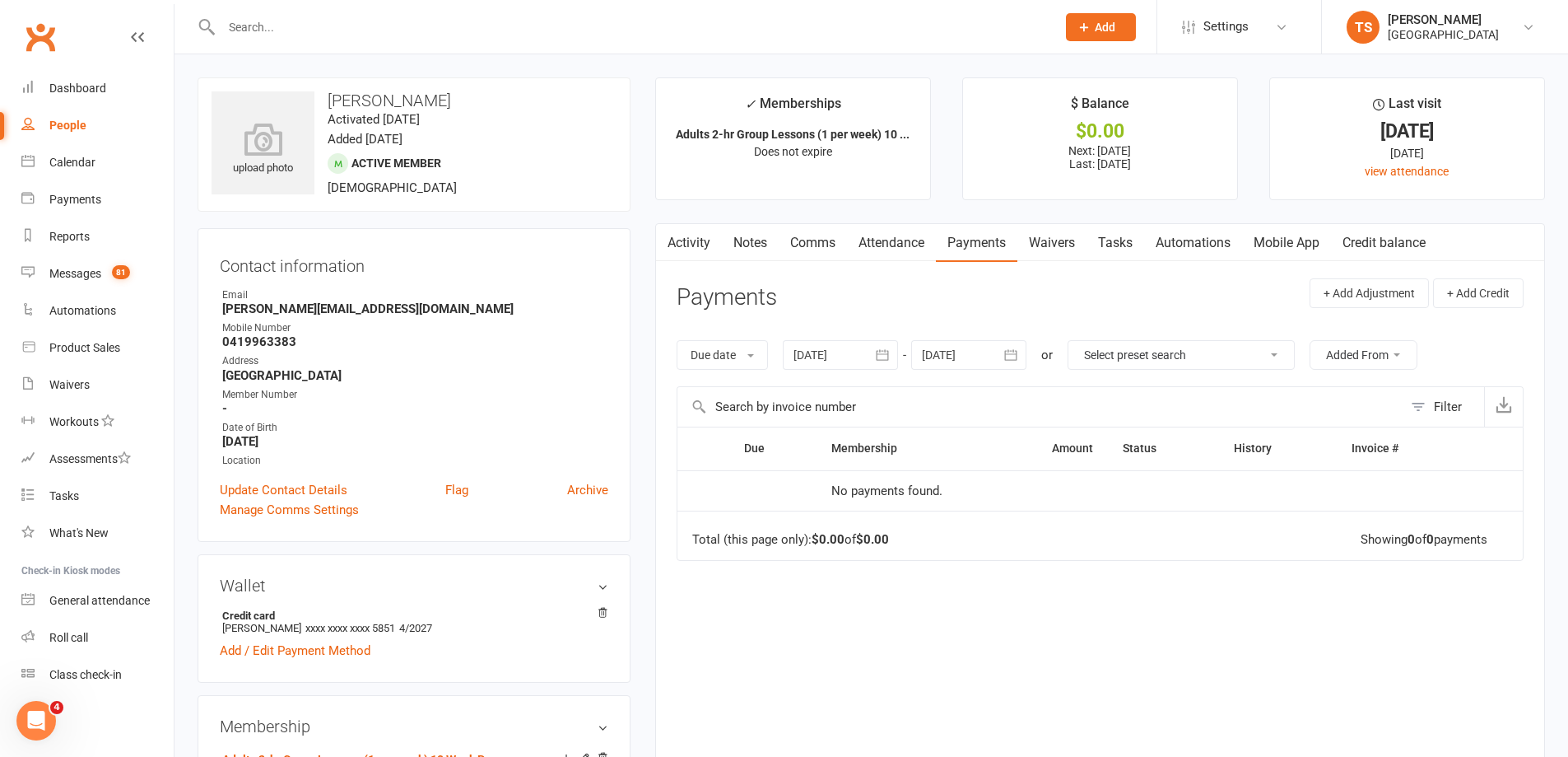
click at [975, 352] on div at bounding box center [968, 355] width 115 height 29
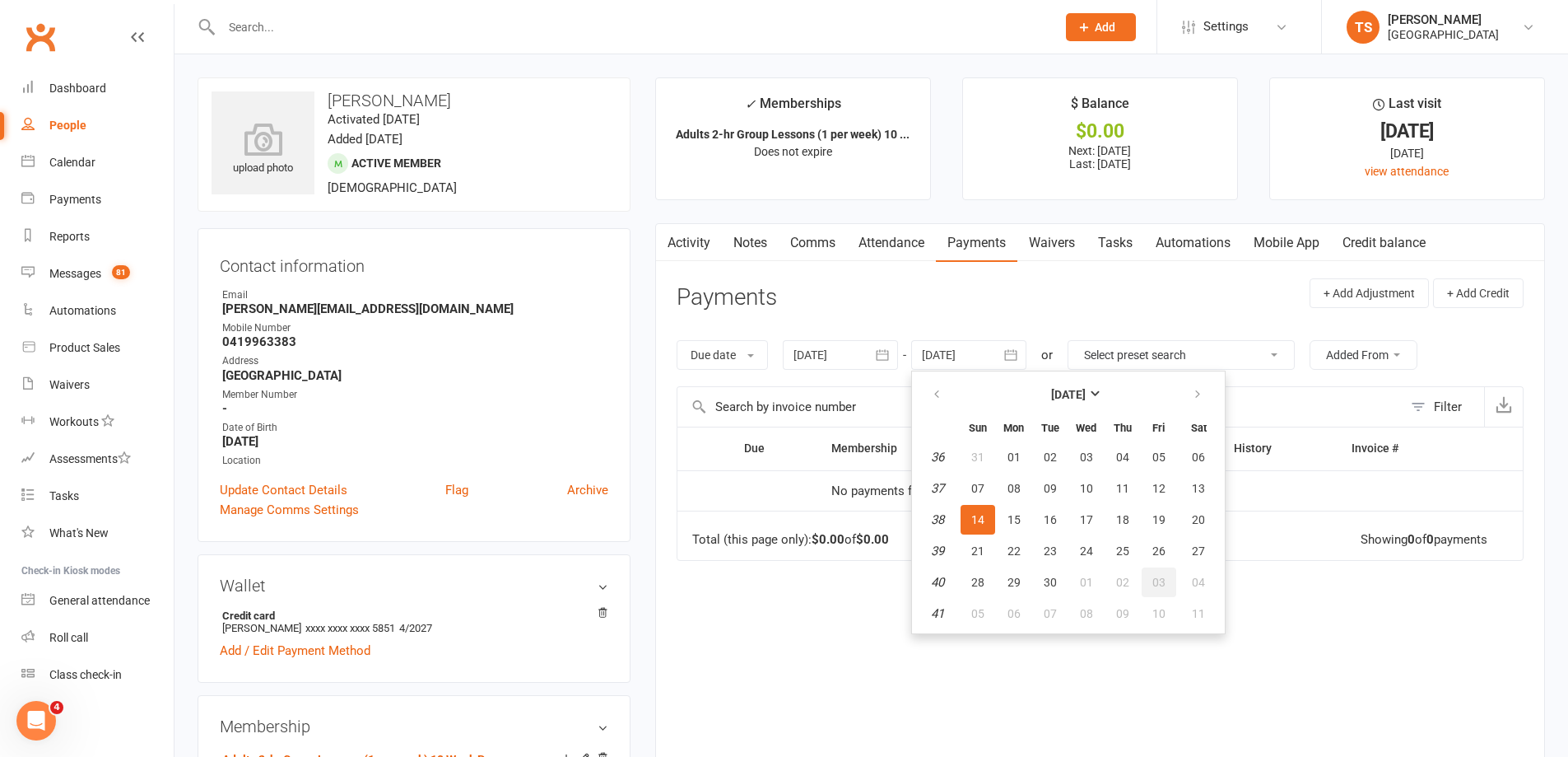
click at [1165, 576] on span "03" at bounding box center [1159, 582] width 13 height 13
type input "[DATE]"
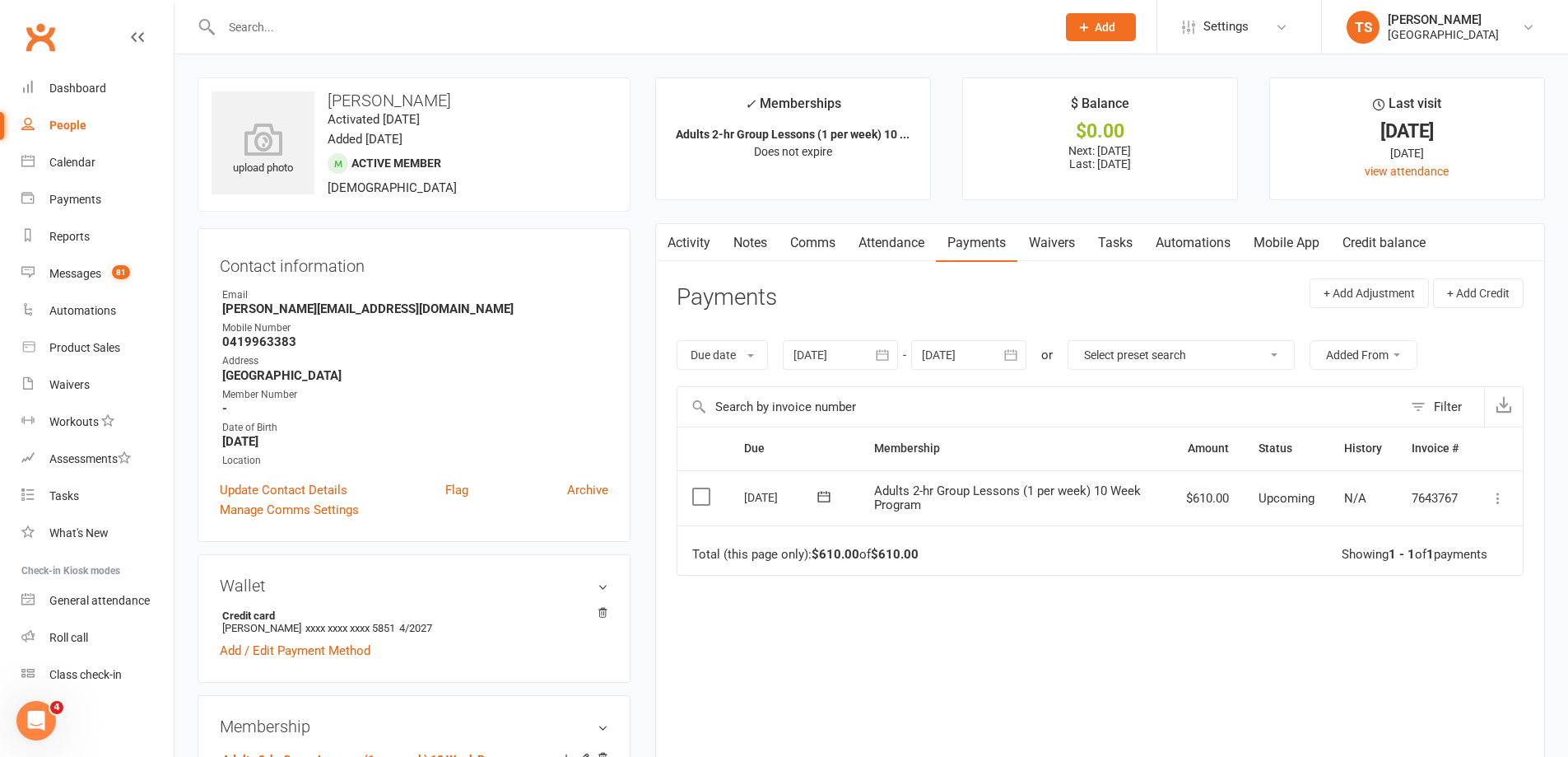
click at [1499, 498] on icon at bounding box center [1498, 498] width 16 height 16
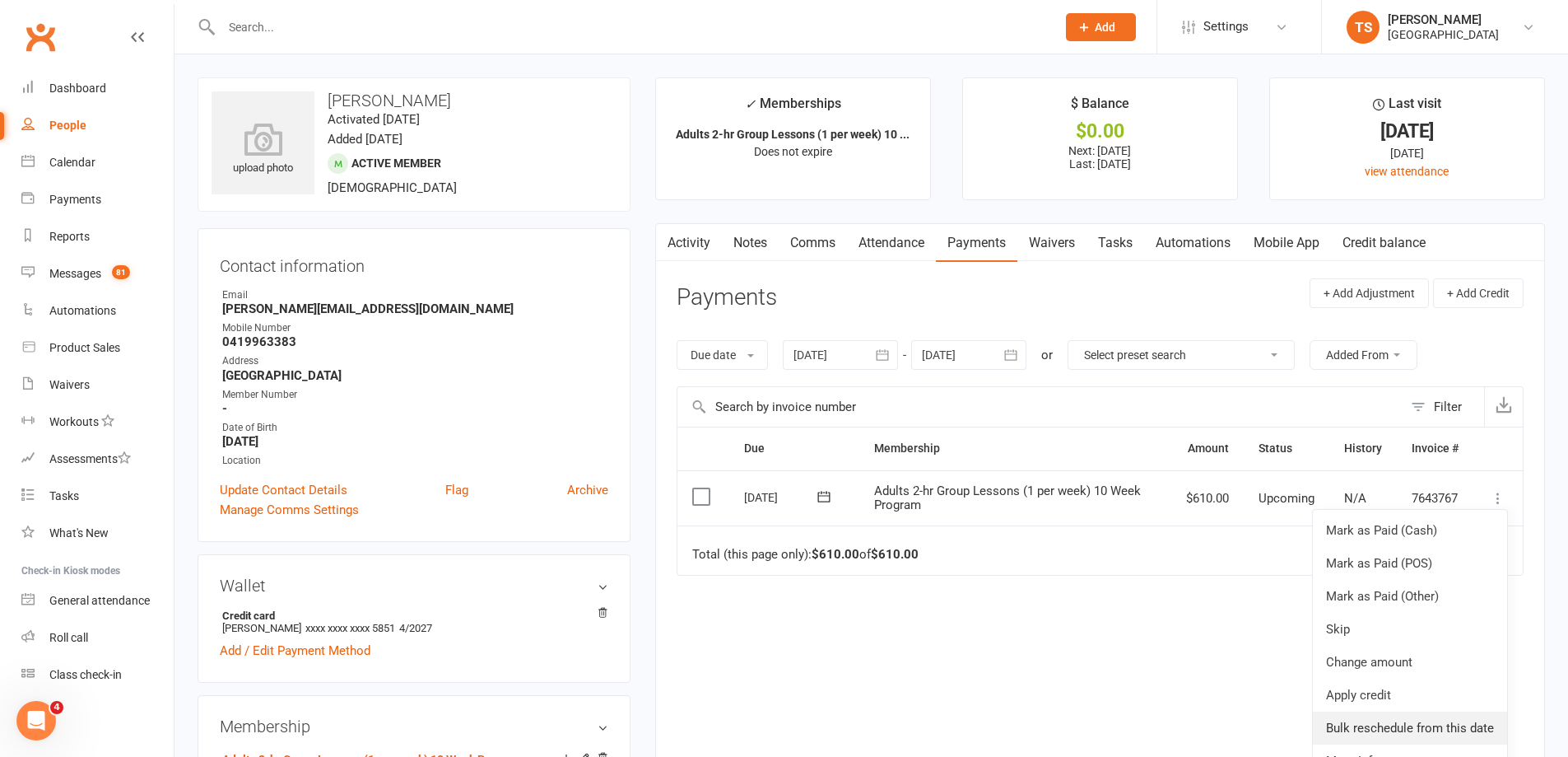
click at [1366, 722] on link "Bulk reschedule from this date" at bounding box center [1410, 728] width 194 height 33
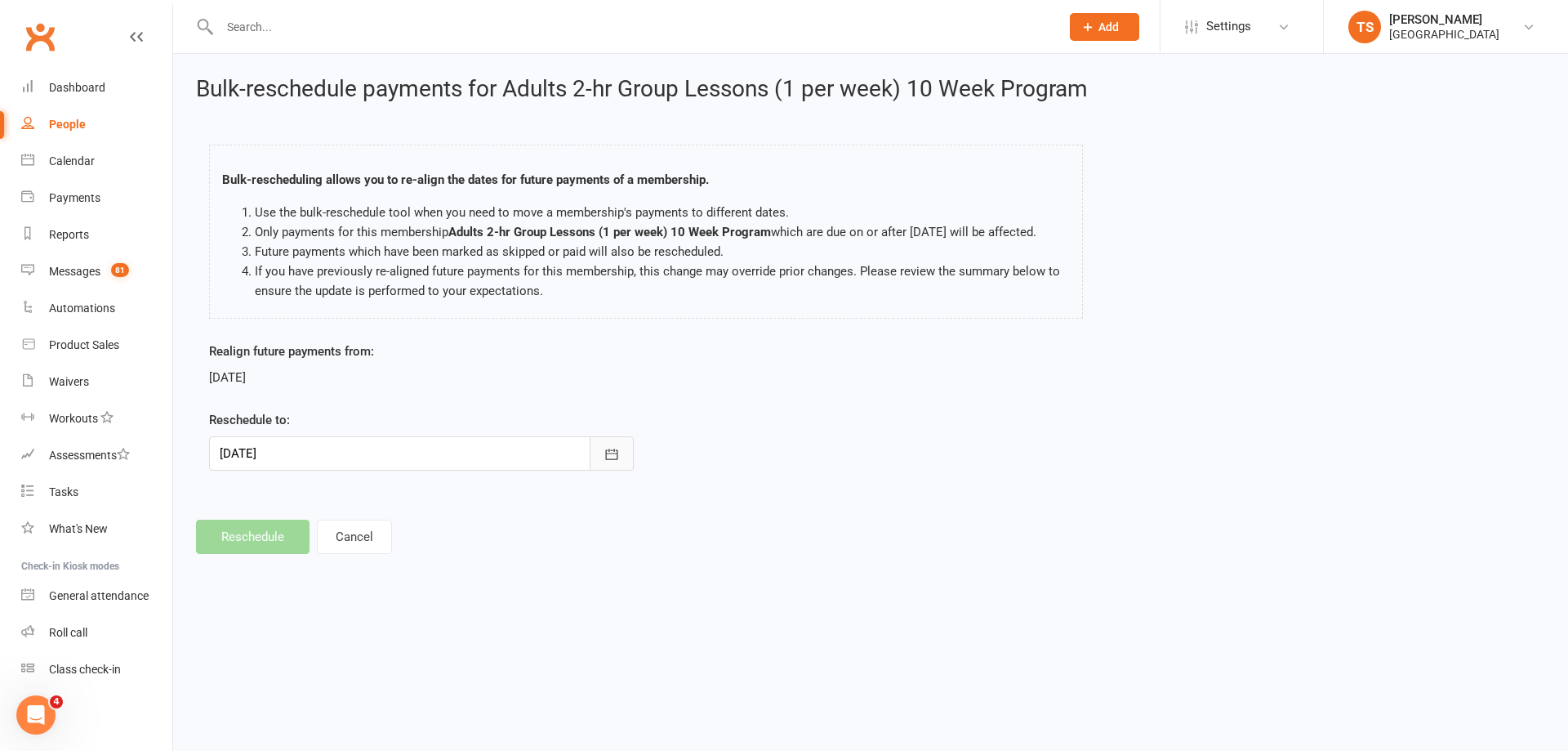
click at [617, 456] on icon "button" at bounding box center [612, 454] width 16 height 16
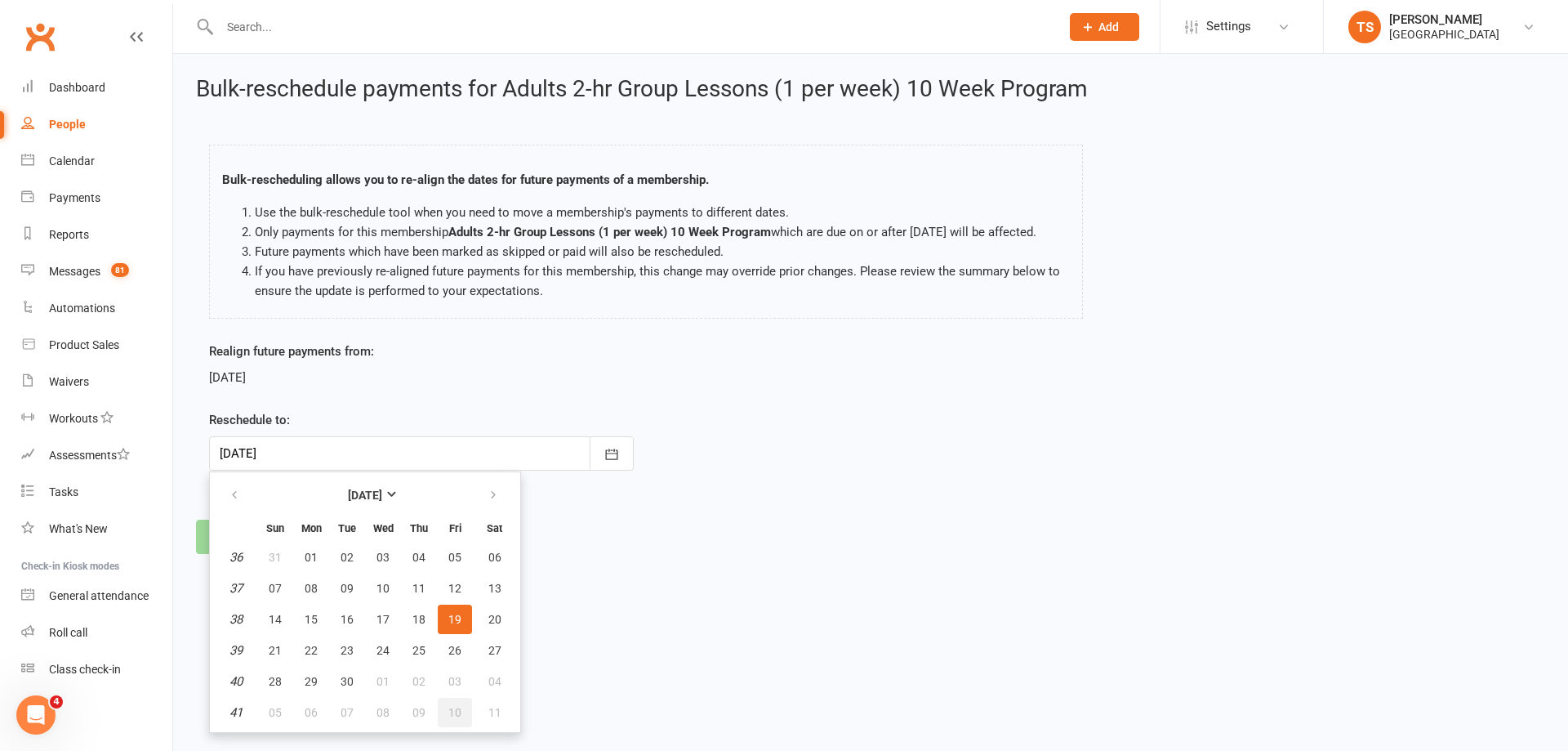
click at [453, 708] on span "10" at bounding box center [455, 712] width 13 height 13
type input "[DATE]"
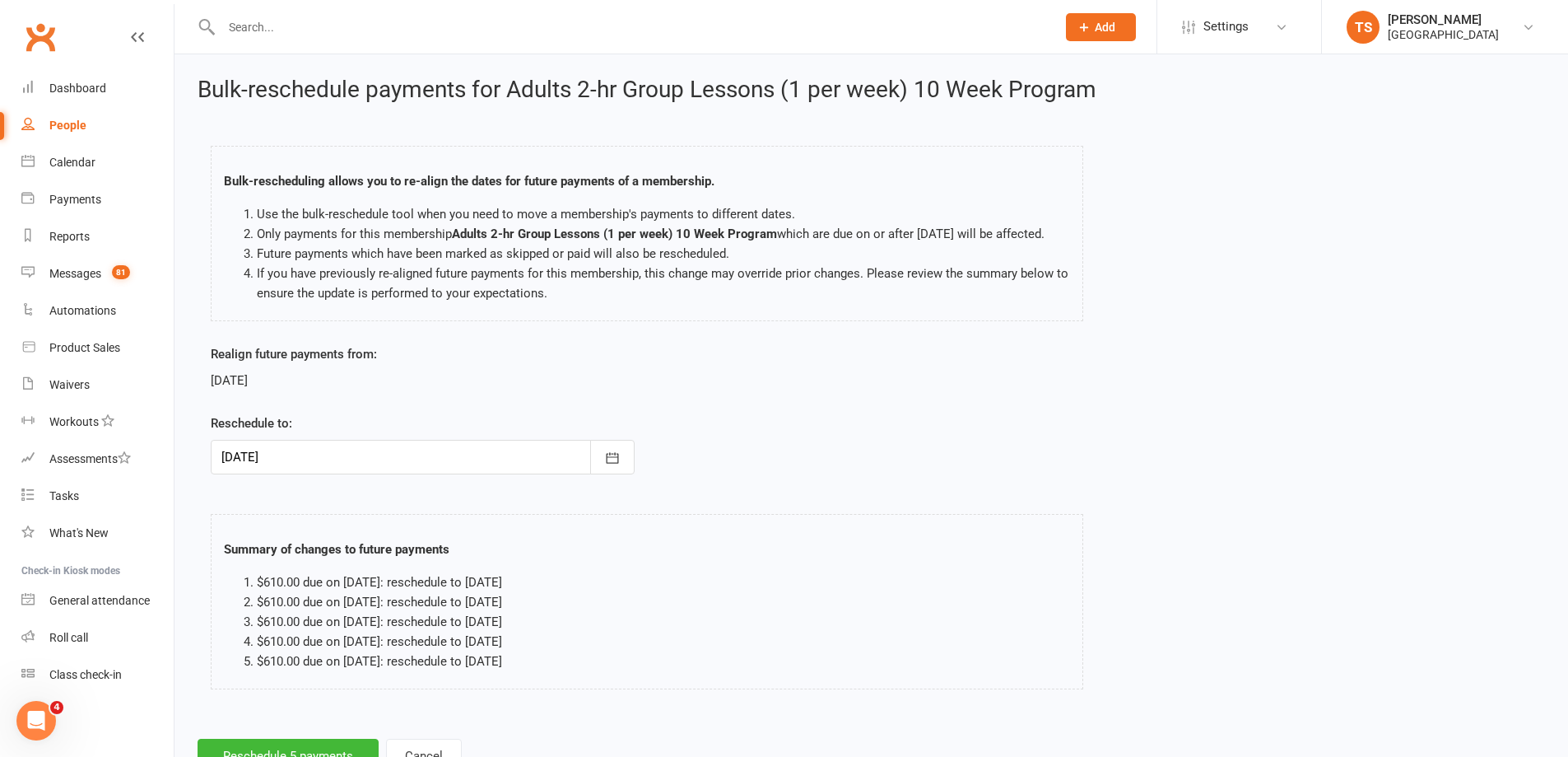
scroll to position [83, 0]
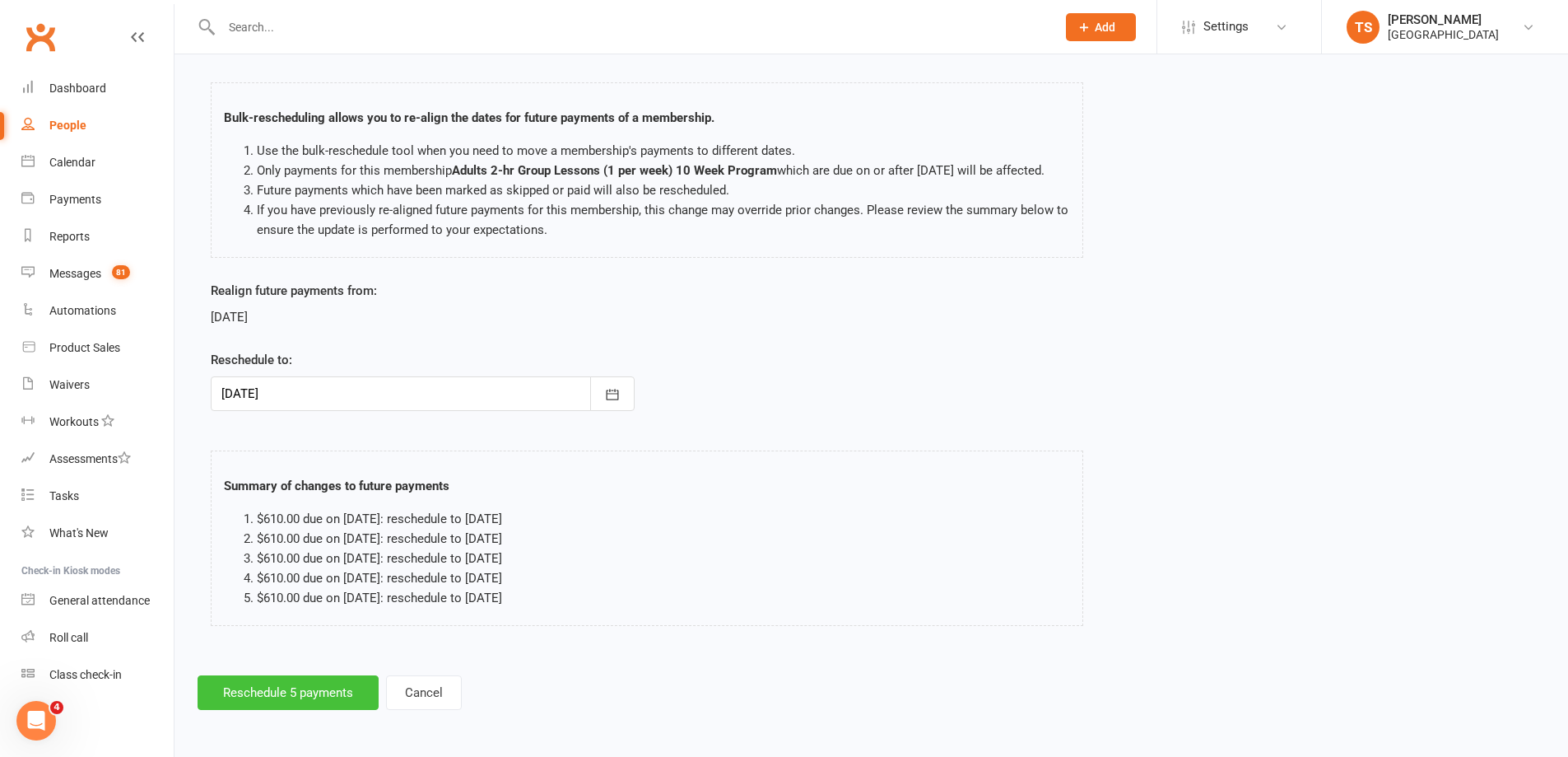
click at [309, 696] on button "Reschedule 5 payments" at bounding box center [288, 692] width 181 height 35
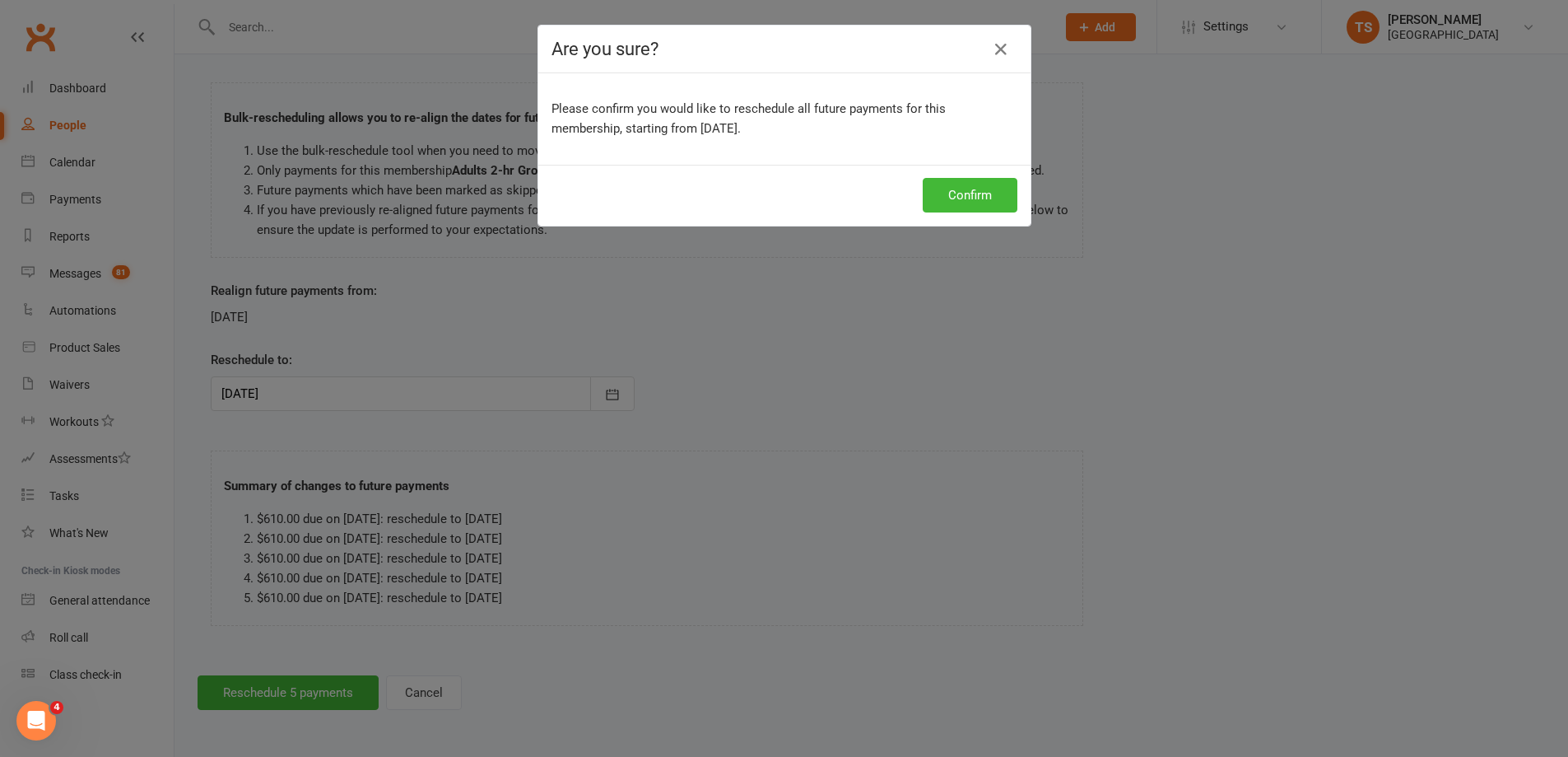
scroll to position [63, 0]
click at [954, 180] on button "Confirm" at bounding box center [976, 195] width 95 height 35
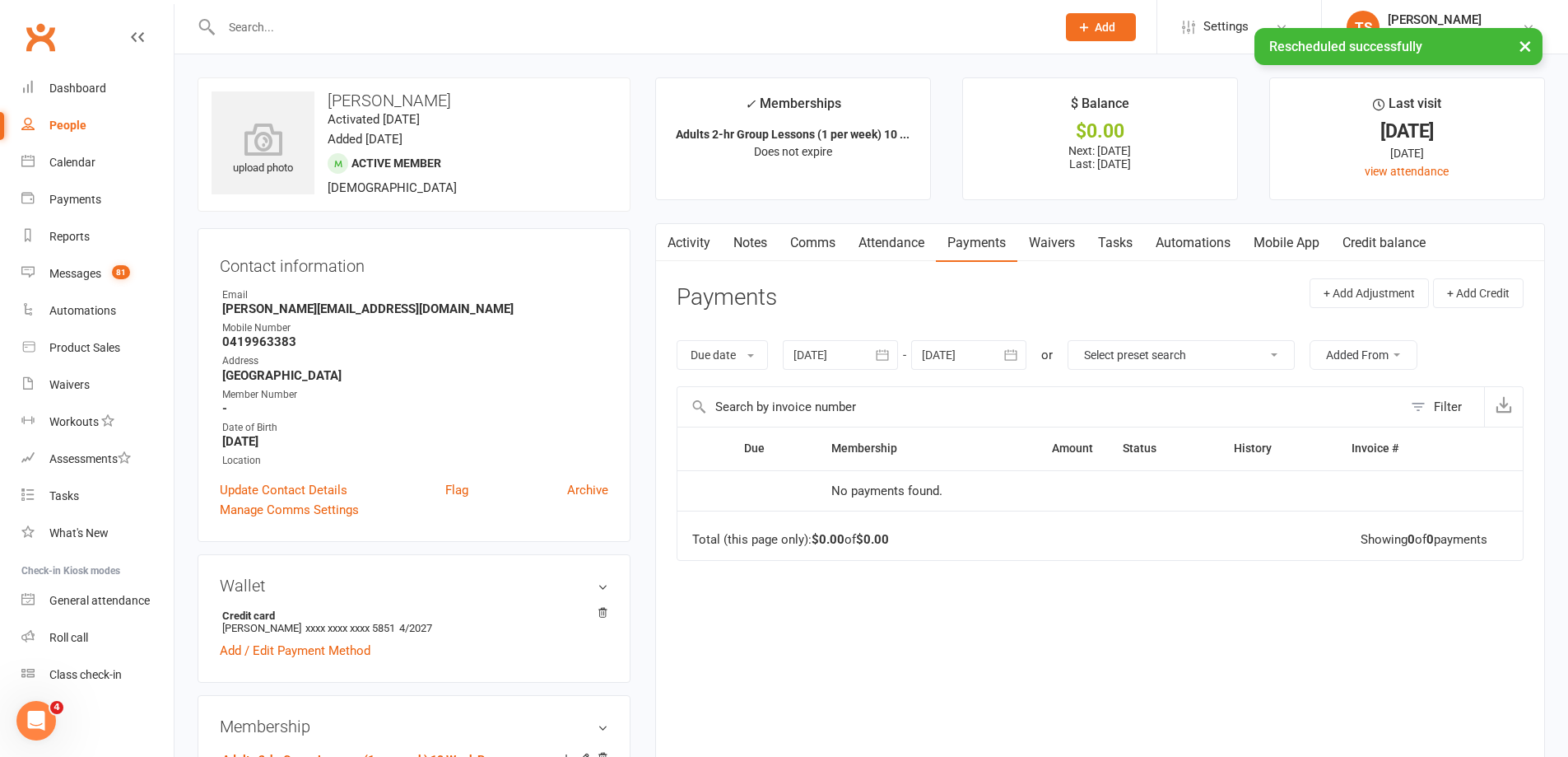
drag, startPoint x: 756, startPoint y: 235, endPoint x: 764, endPoint y: 236, distance: 8.1
click at [755, 235] on link "Notes" at bounding box center [750, 243] width 57 height 38
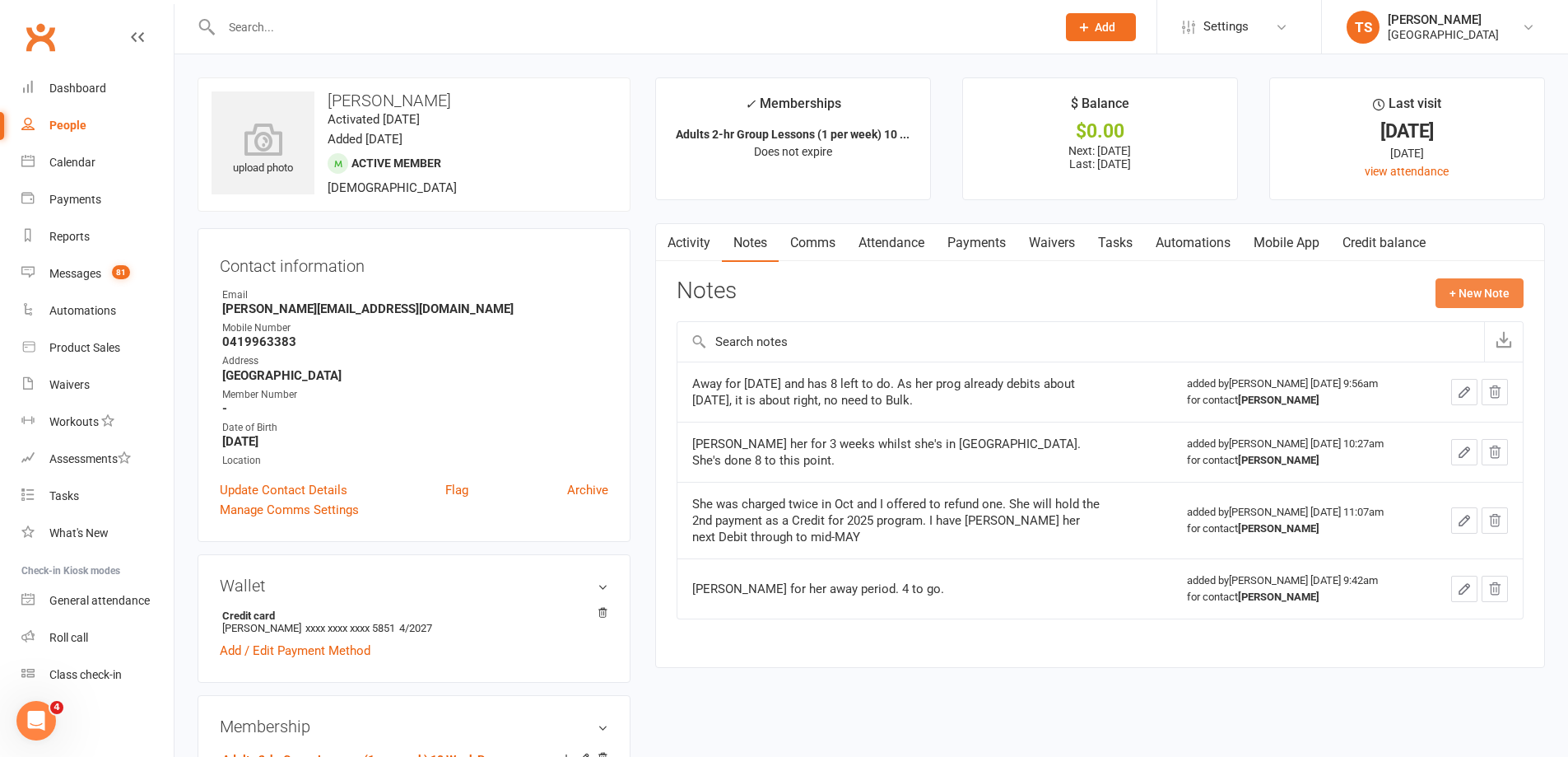
click at [1457, 289] on button "+ New Note" at bounding box center [1480, 292] width 88 height 29
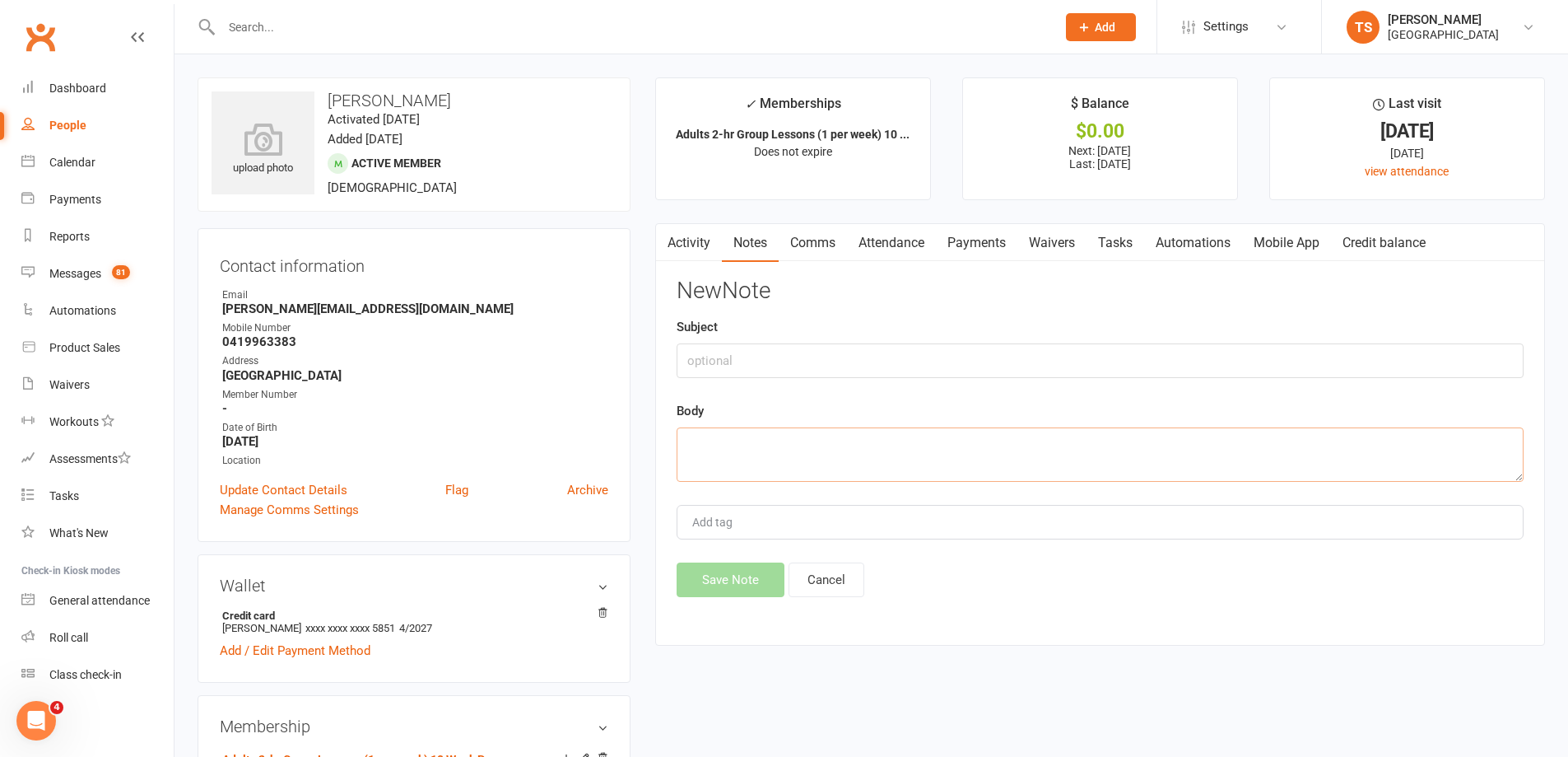
drag, startPoint x: 711, startPoint y: 455, endPoint x: 705, endPoint y: 445, distance: 11.7
click at [711, 452] on textarea at bounding box center [1100, 454] width 847 height 55
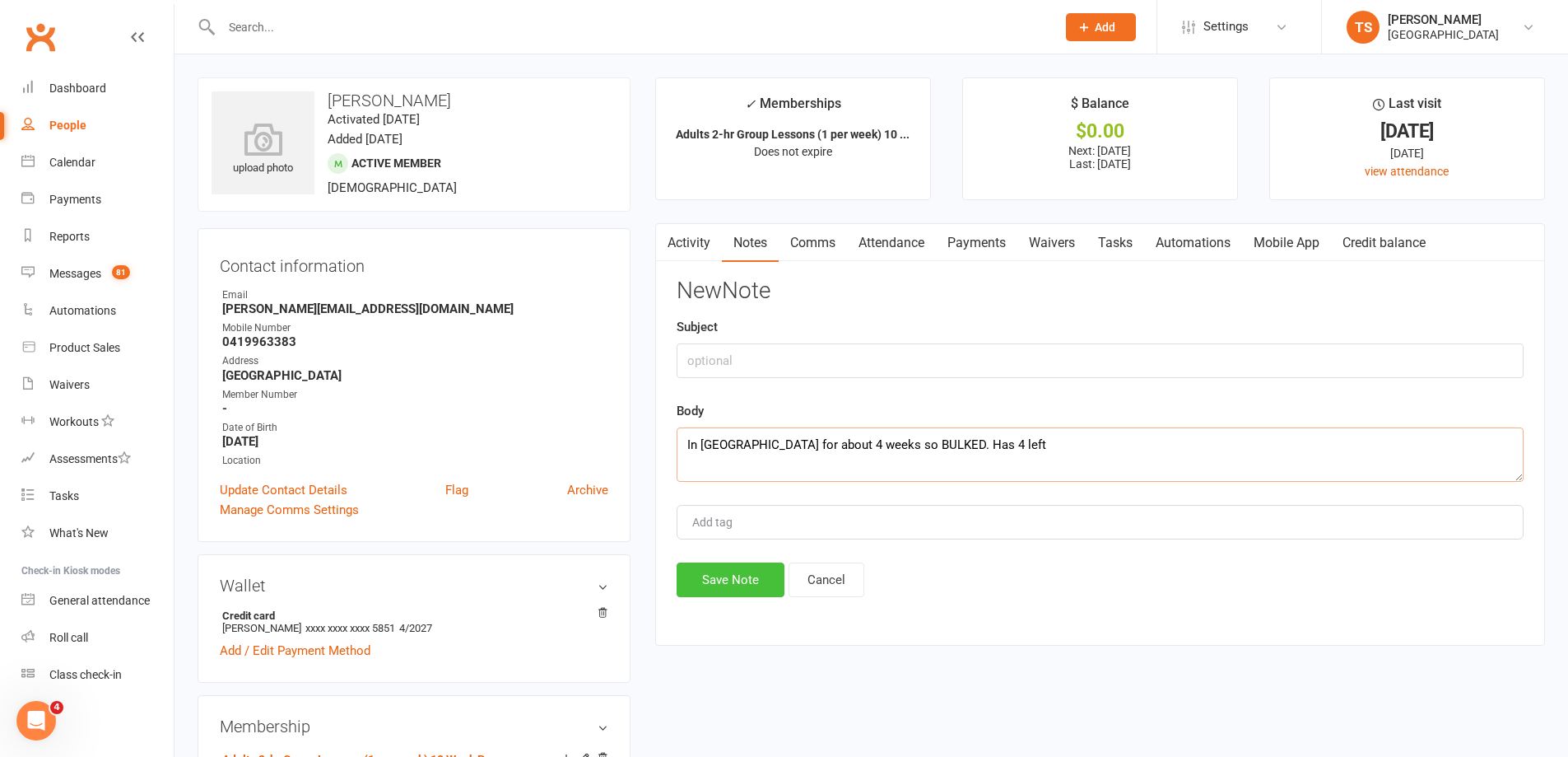
type textarea "In [GEOGRAPHIC_DATA] for about 4 weeks so BULKED. Has 4 left"
click at [736, 583] on button "Save Note" at bounding box center [730, 579] width 108 height 35
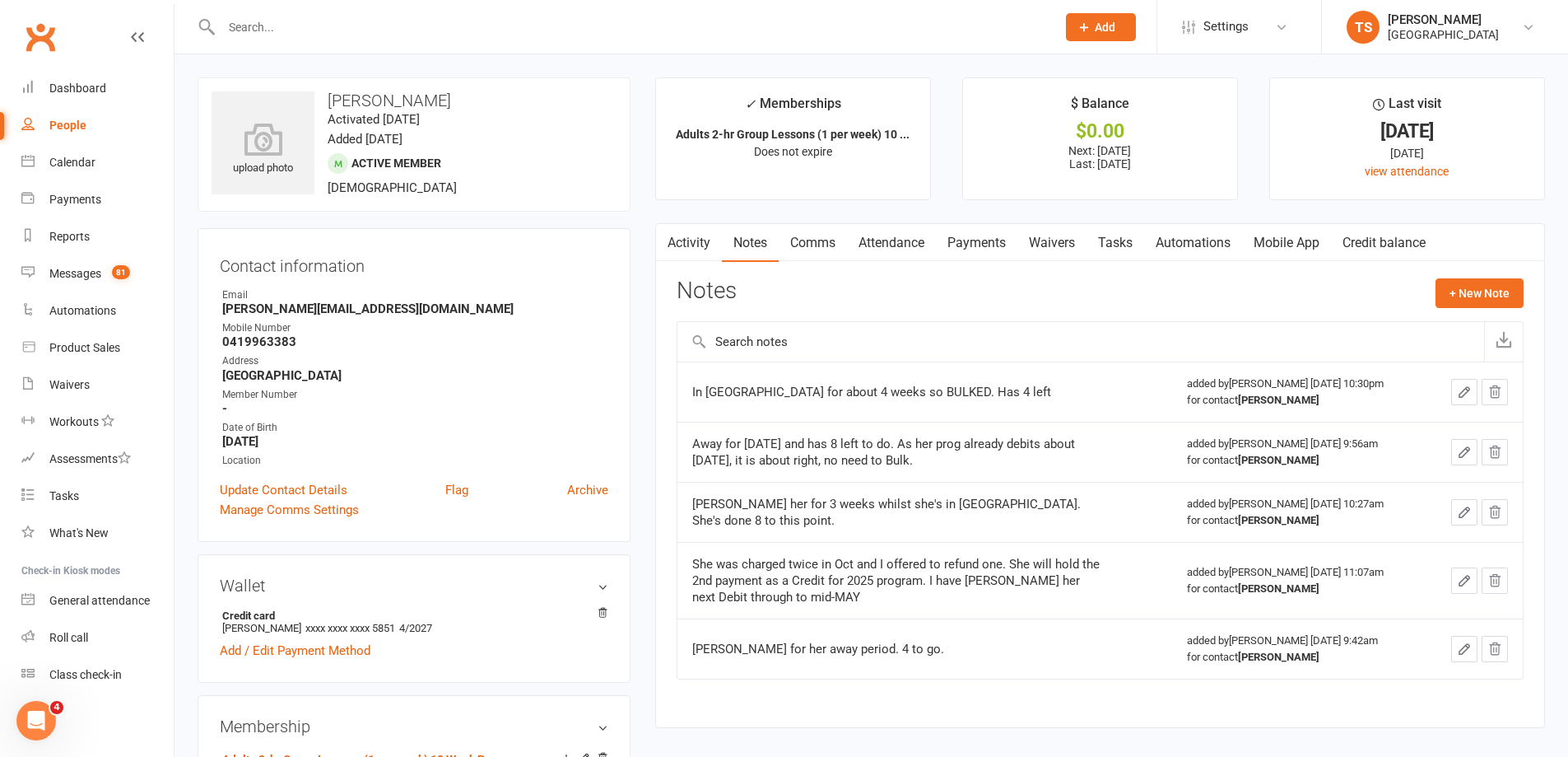
click at [298, 30] on input "text" at bounding box center [630, 28] width 828 height 23
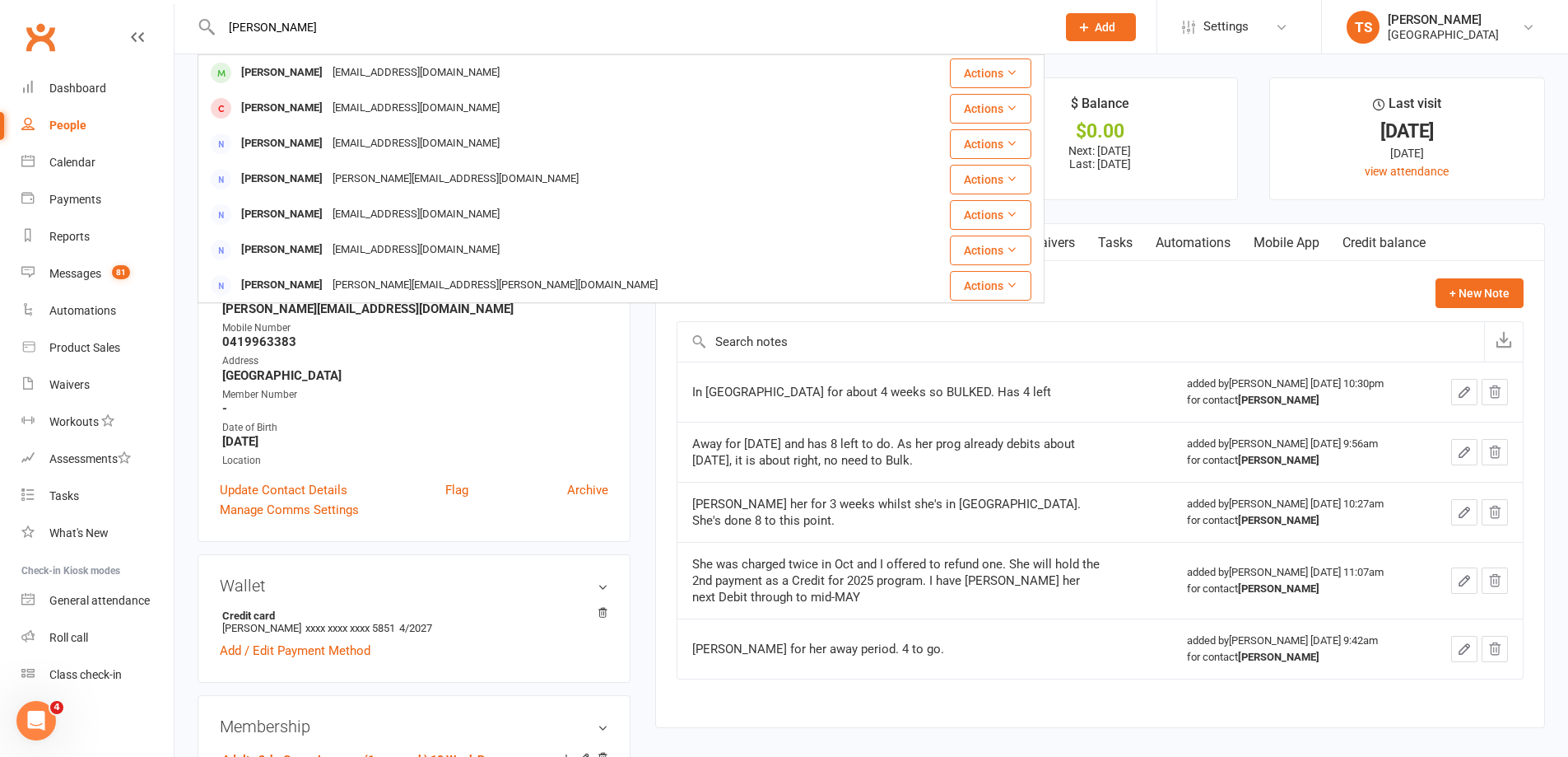
type input "[PERSON_NAME]"
click at [371, 68] on div "[EMAIL_ADDRESS][DOMAIN_NAME]" at bounding box center [416, 72] width 177 height 24
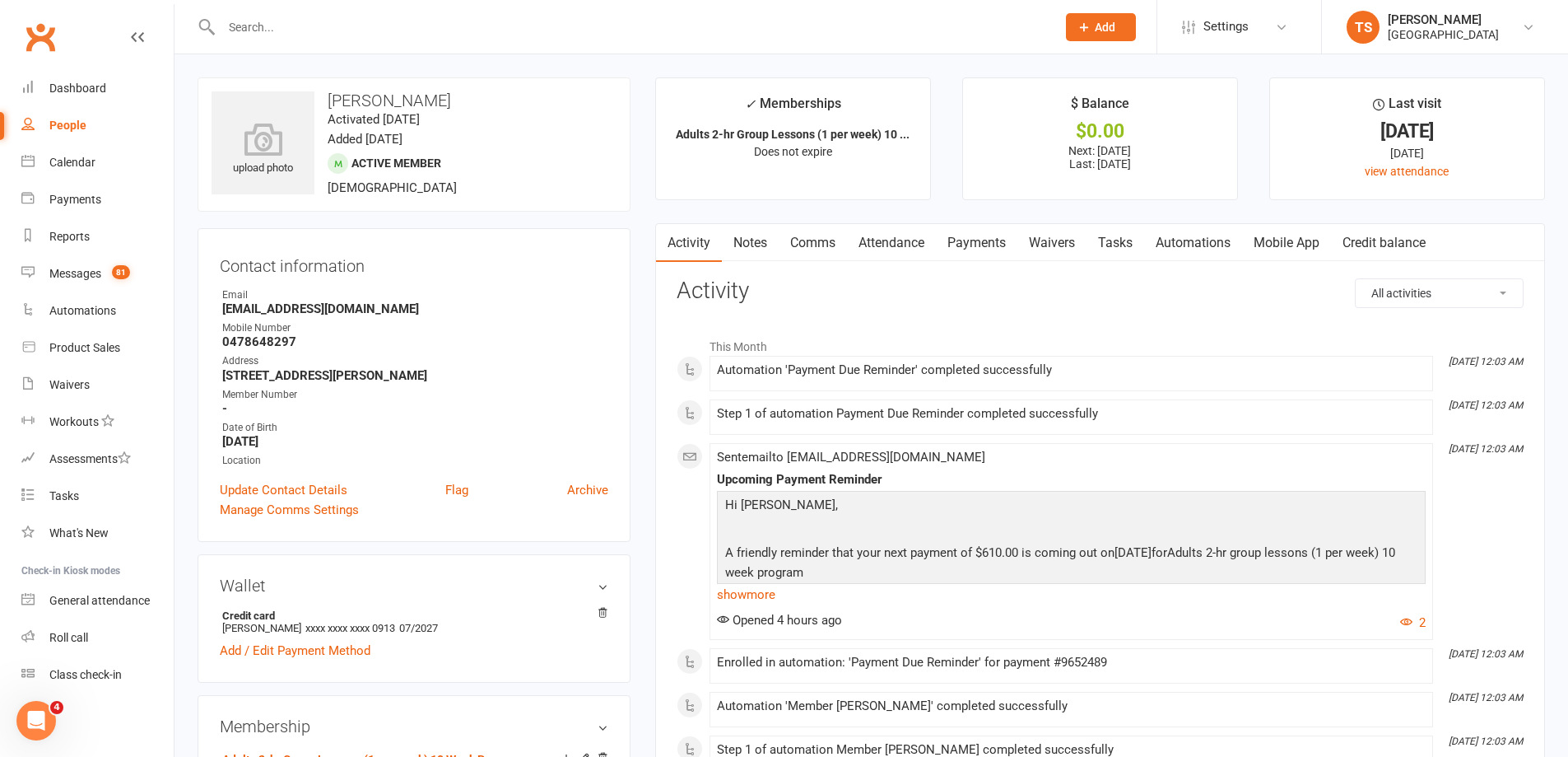
click at [977, 246] on link "Payments" at bounding box center [977, 243] width 81 height 38
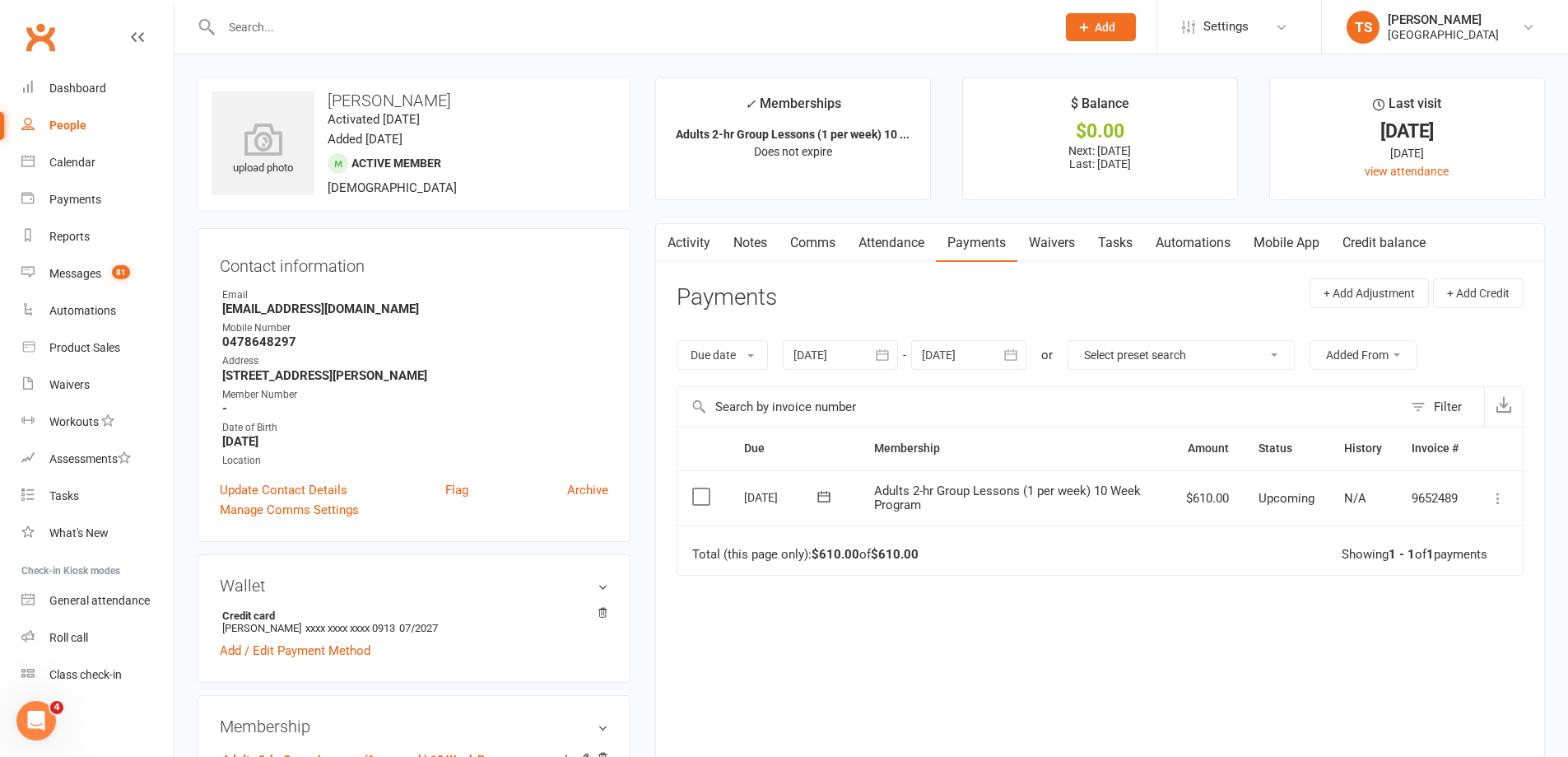
drag, startPoint x: 884, startPoint y: 234, endPoint x: 917, endPoint y: 259, distance: 41.4
click at [884, 235] on link "Attendance" at bounding box center [892, 243] width 89 height 38
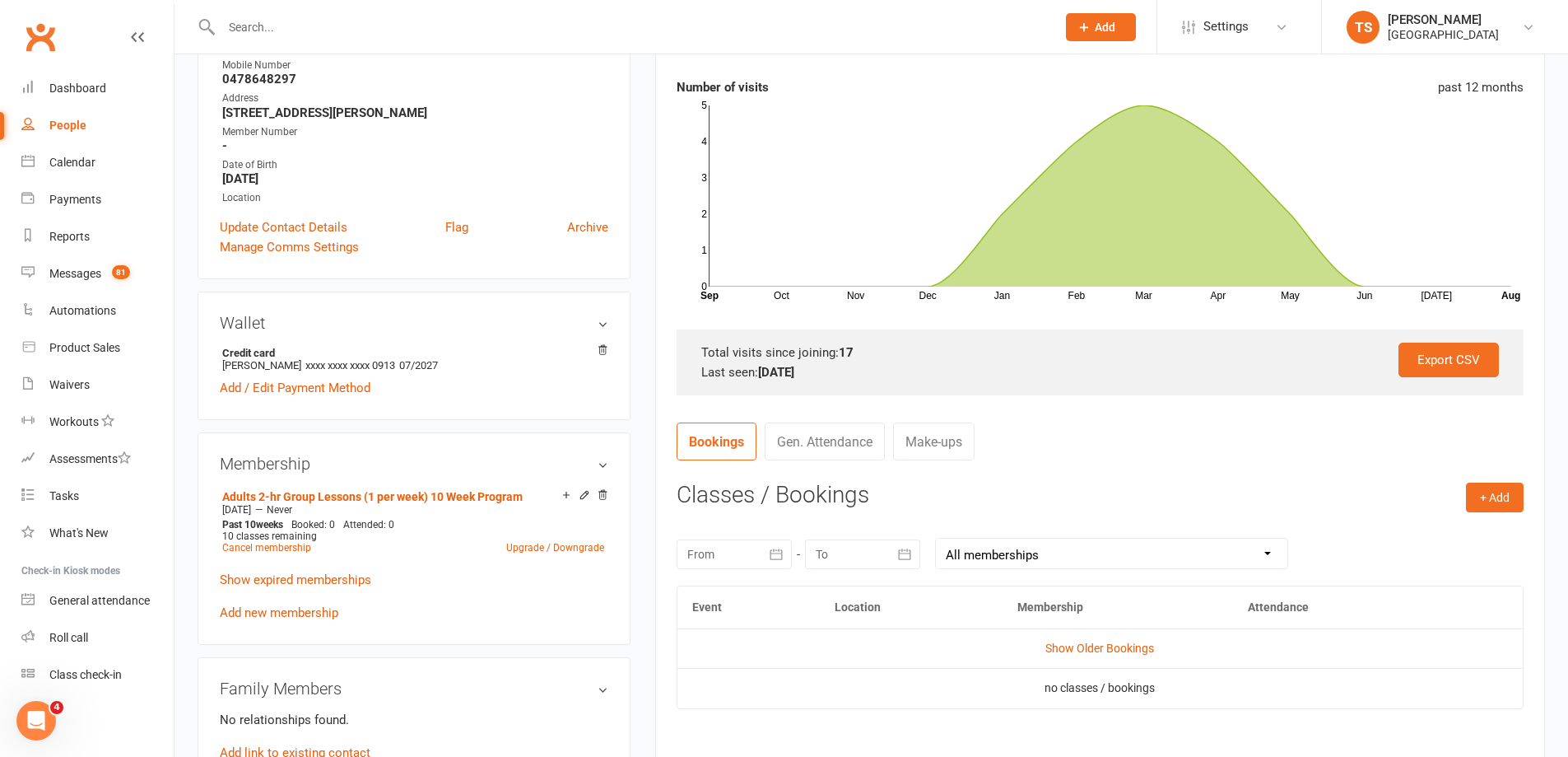
scroll to position [412, 0]
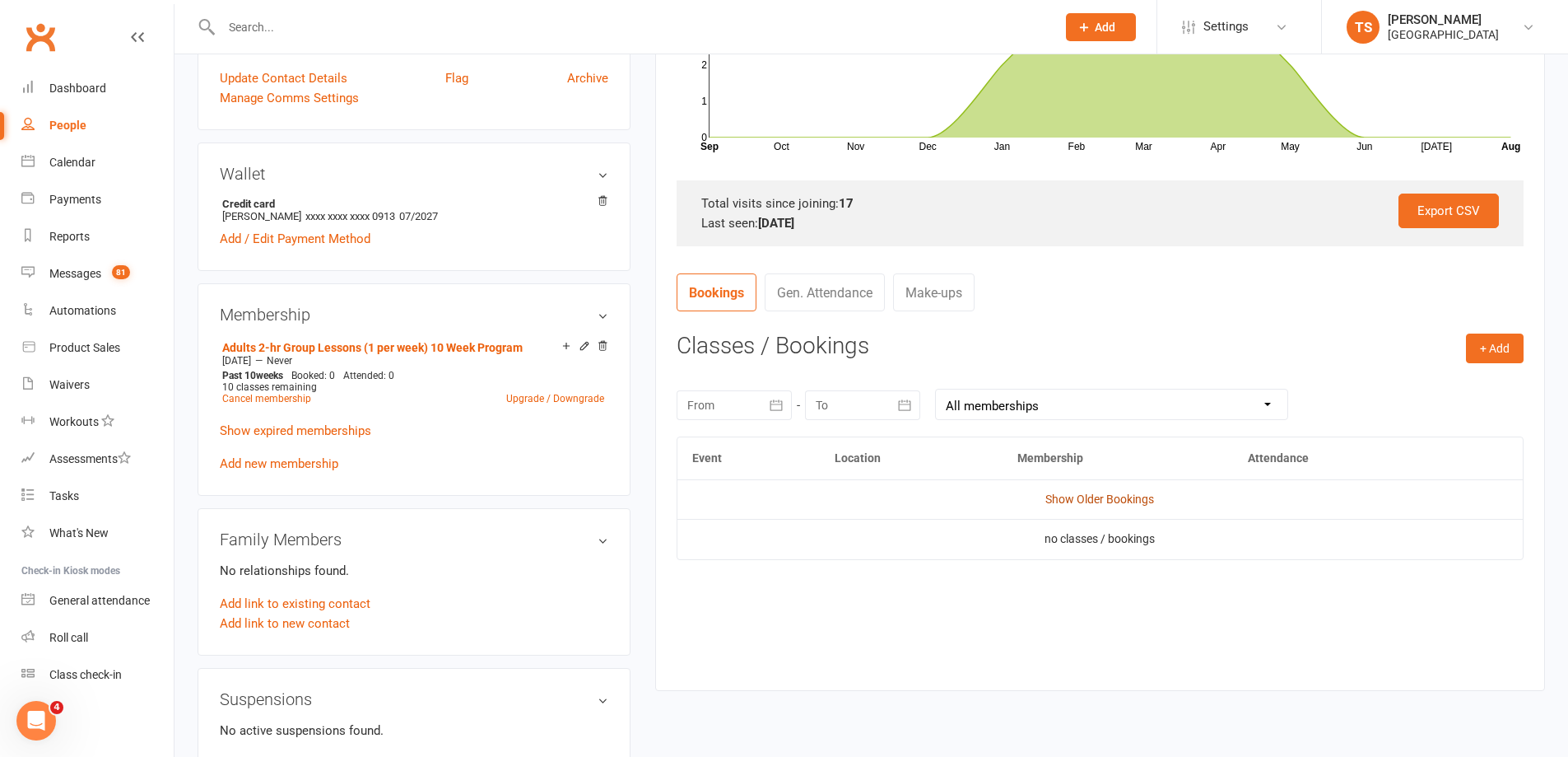
click at [1071, 503] on link "Show Older Bookings" at bounding box center [1100, 499] width 109 height 13
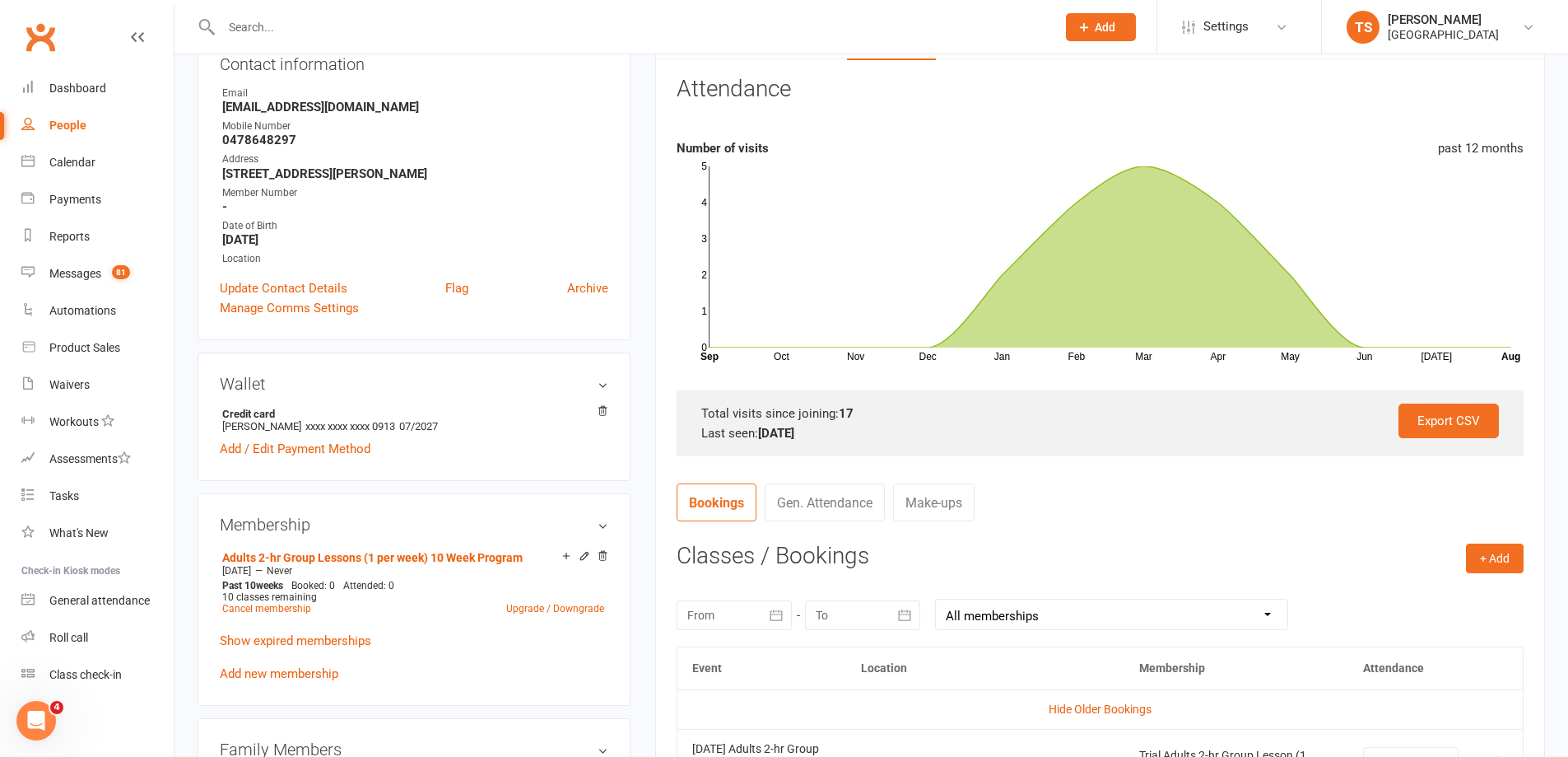
scroll to position [37, 0]
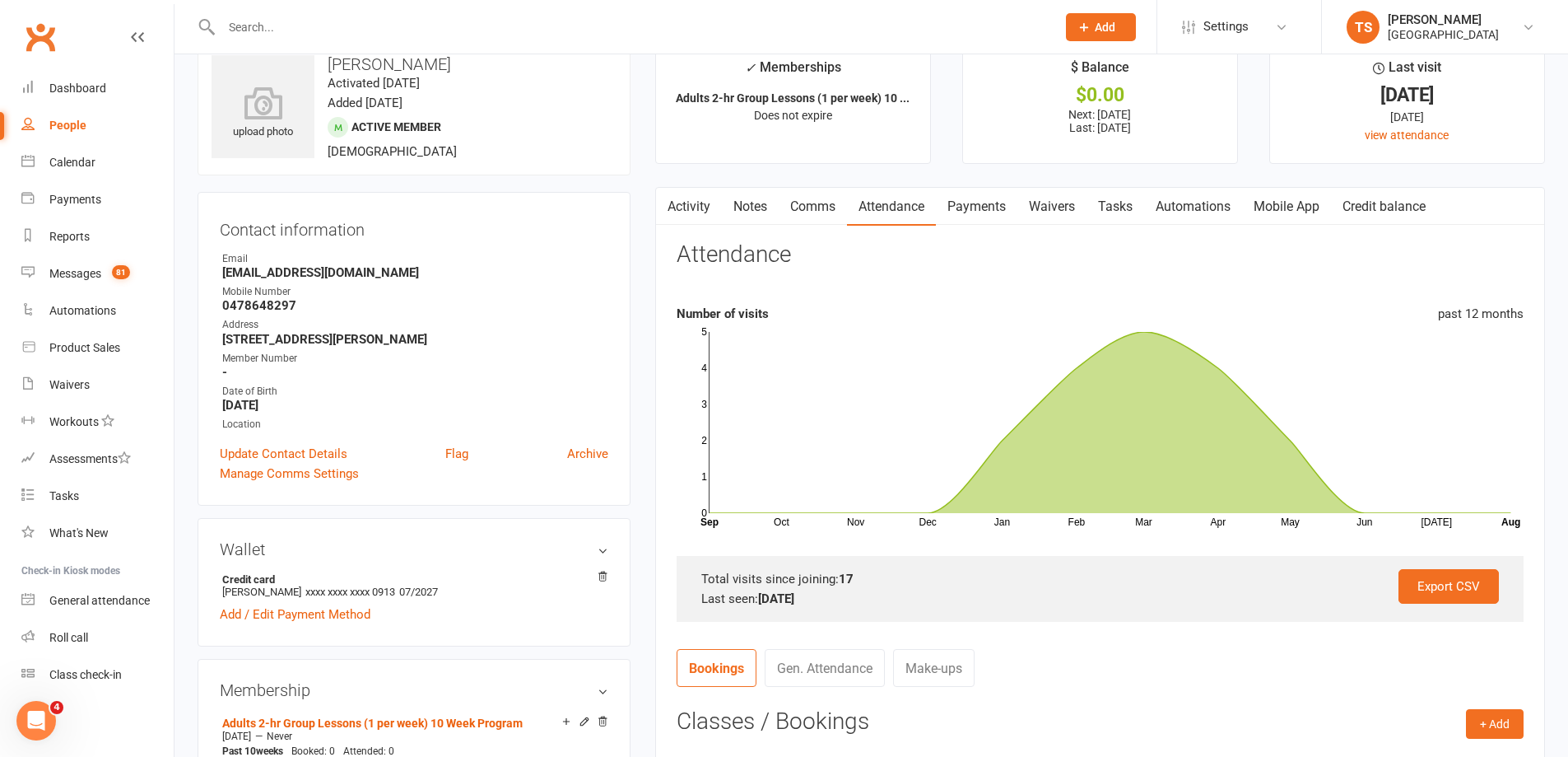
drag, startPoint x: 971, startPoint y: 213, endPoint x: 979, endPoint y: 217, distance: 8.9
click at [971, 214] on link "Payments" at bounding box center [977, 206] width 81 height 38
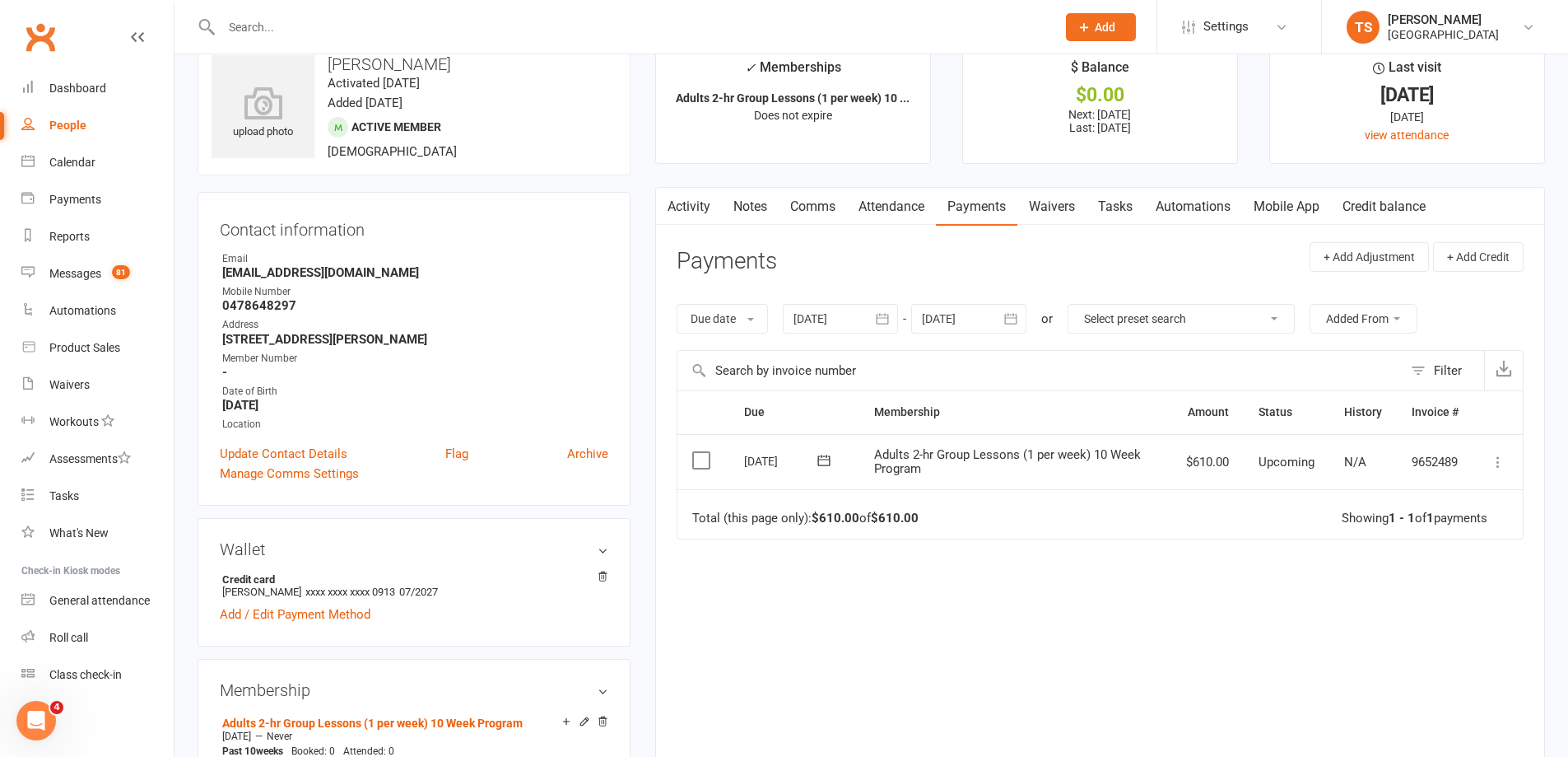
click at [838, 321] on div at bounding box center [840, 318] width 115 height 29
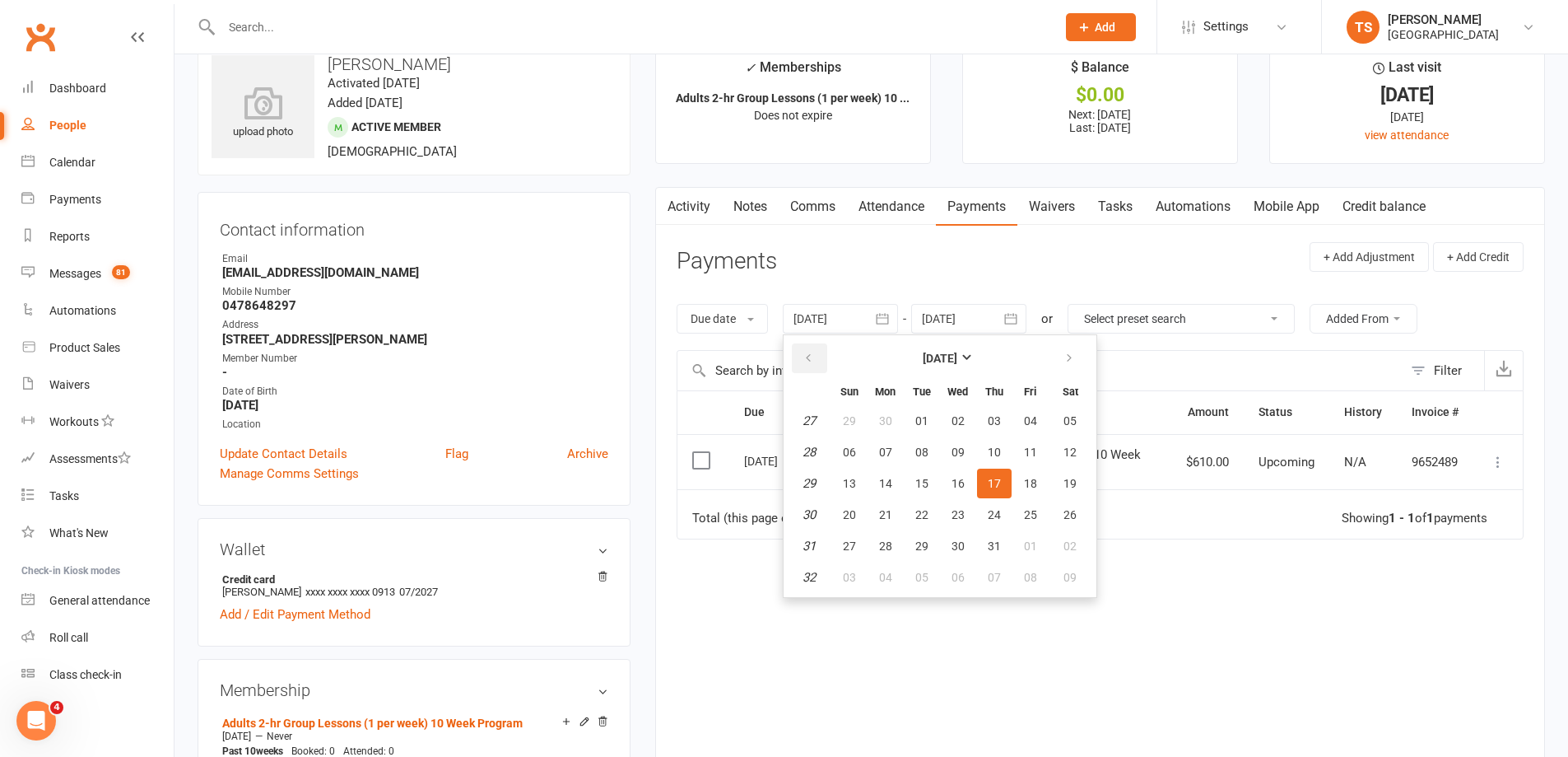
click at [811, 349] on button "button" at bounding box center [809, 357] width 36 height 29
click at [811, 349] on button "button" at bounding box center [809, 357] width 36 height 29
click at [812, 345] on button "button" at bounding box center [809, 357] width 36 height 29
drag, startPoint x: 863, startPoint y: 440, endPoint x: 871, endPoint y: 446, distance: 10.0
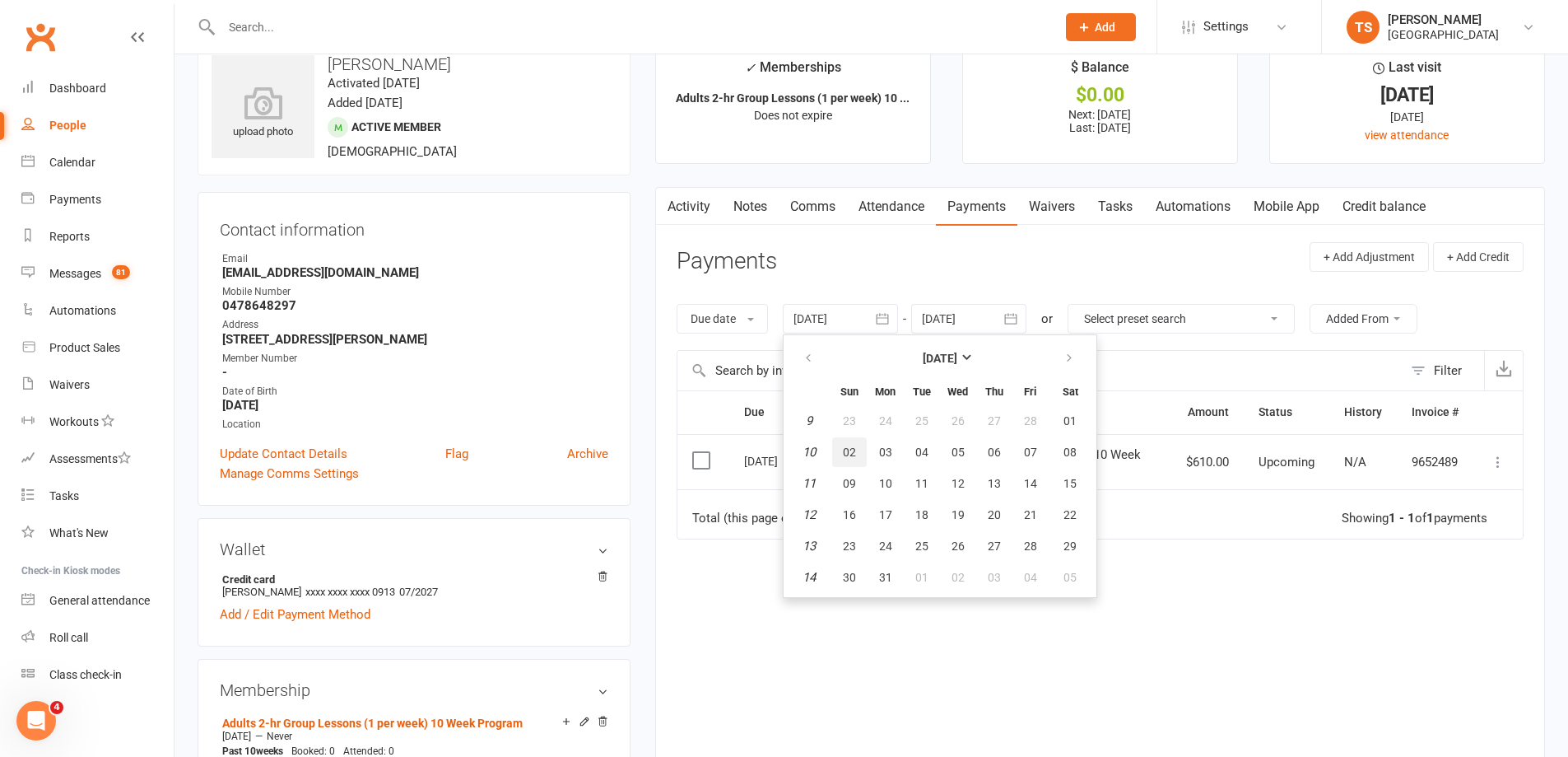
click at [863, 442] on button "02" at bounding box center [849, 451] width 35 height 29
type input "[DATE]"
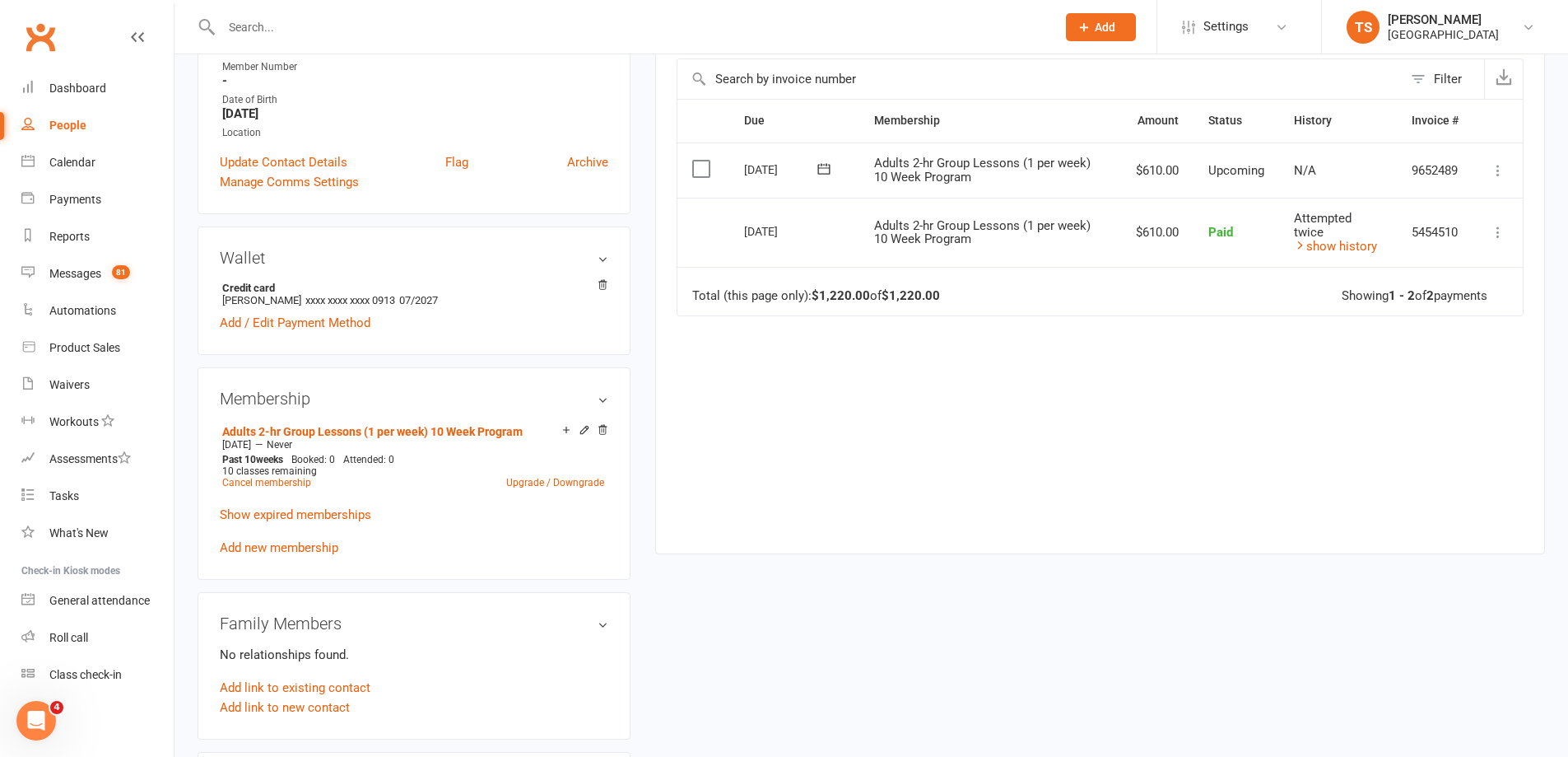
scroll to position [330, 0]
click at [264, 477] on link "Cancel membership" at bounding box center [267, 481] width 89 height 12
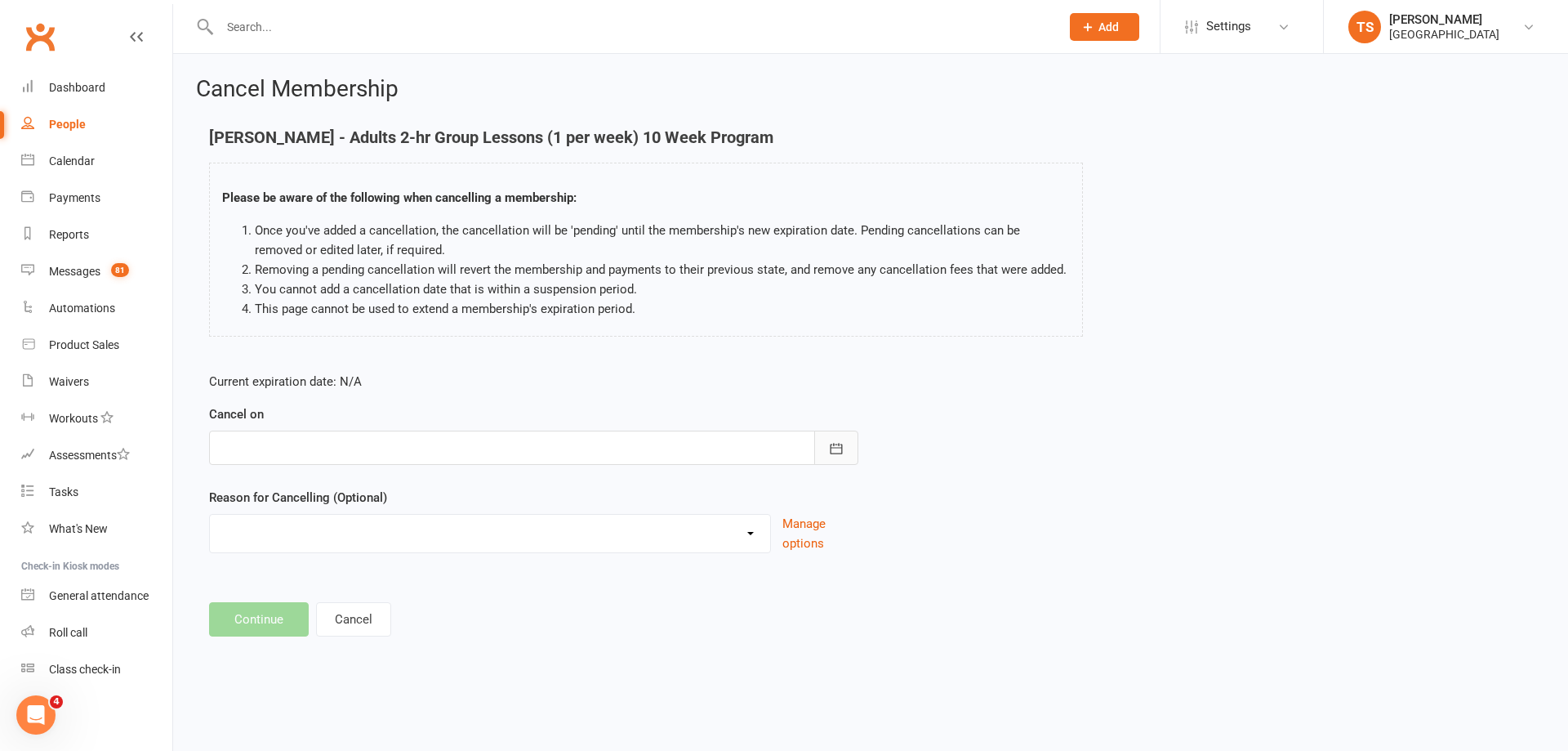
click at [839, 442] on icon "button" at bounding box center [836, 449] width 16 height 16
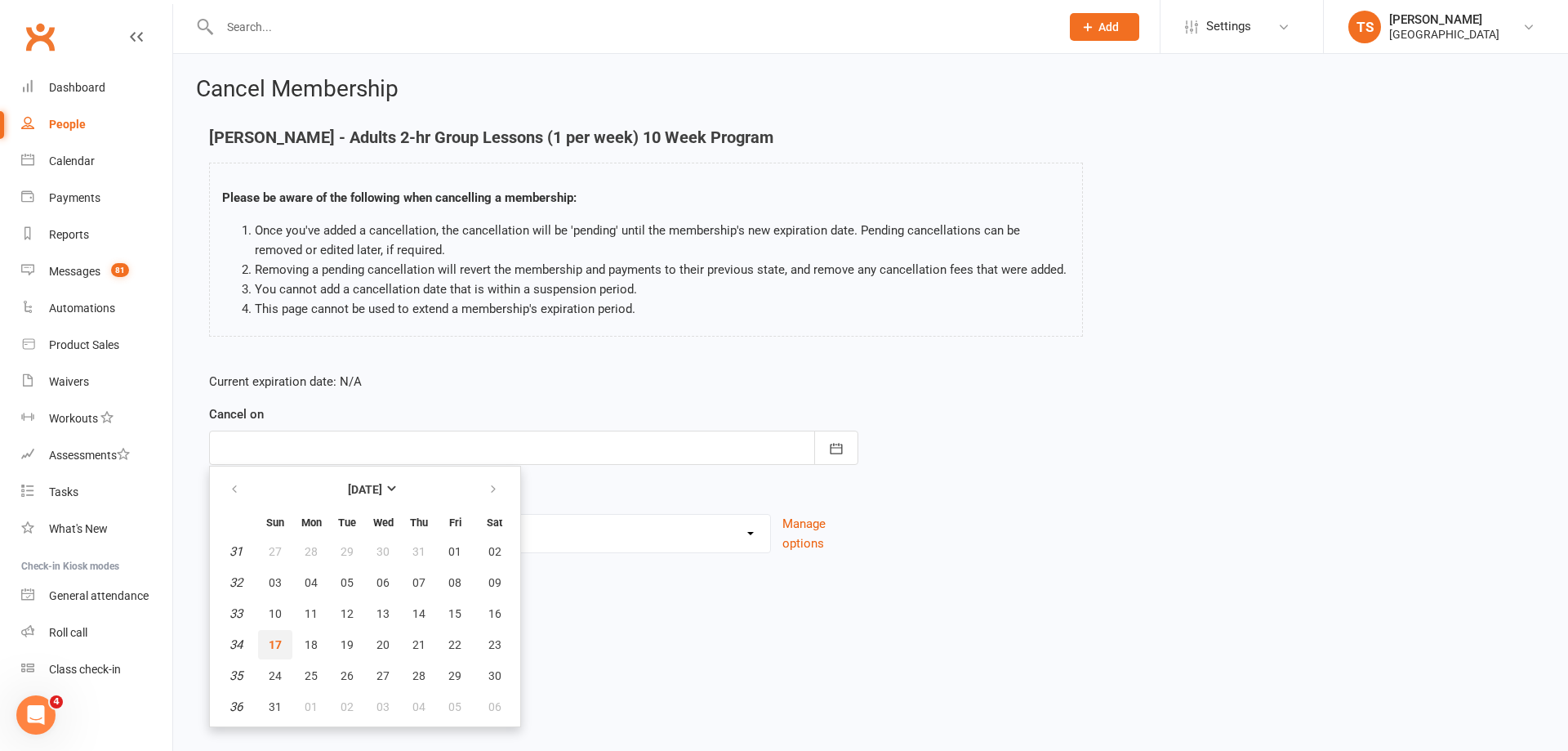
click at [276, 649] on span "17" at bounding box center [275, 645] width 13 height 13
type input "[DATE]"
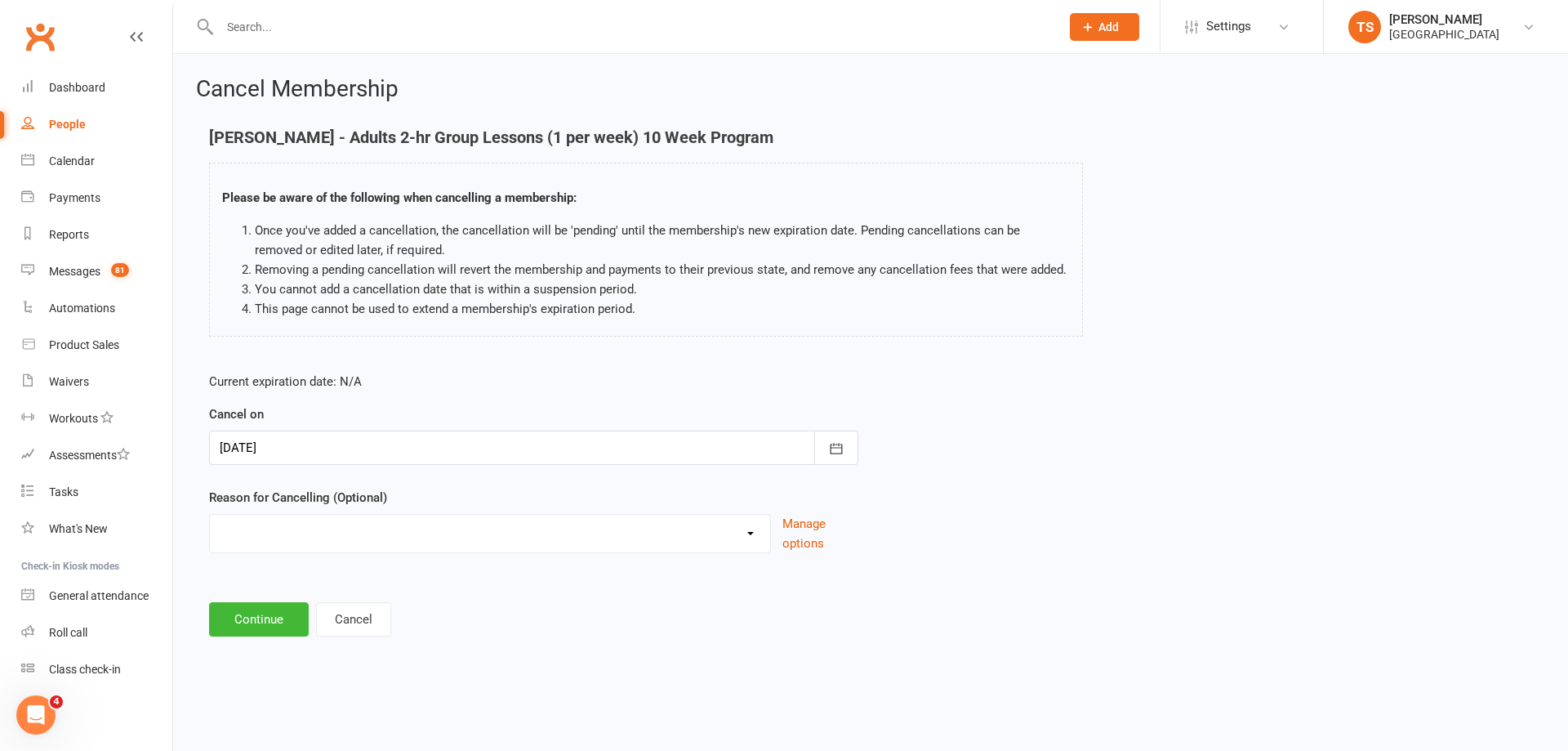
click at [252, 539] on select "Change to program Holiday Injury New program Not continuing Other reason" at bounding box center [490, 530] width 560 height 33
click at [210, 534] on select "Change to program Holiday Injury New program Not continuing Other reason" at bounding box center [490, 530] width 560 height 33
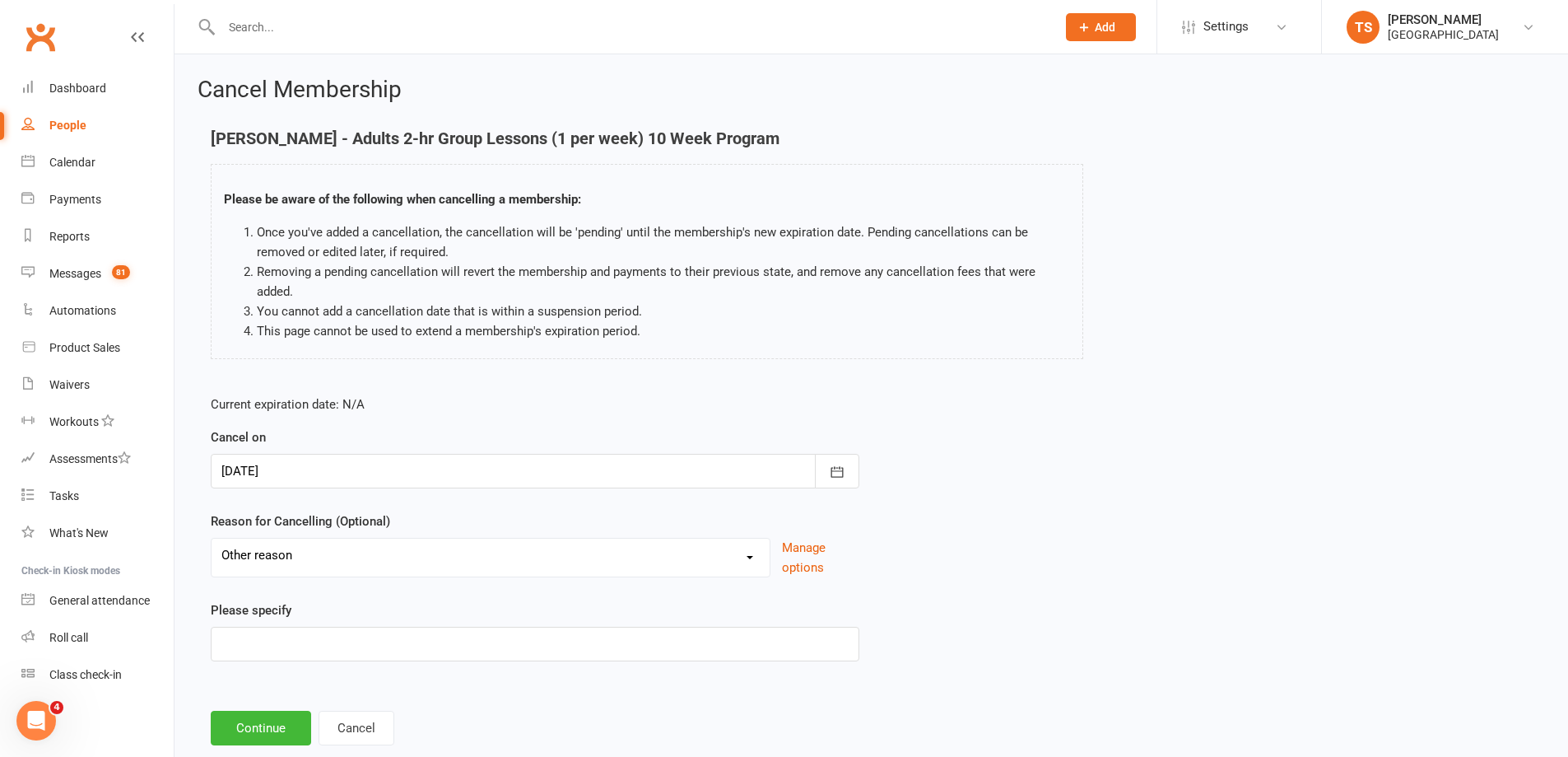
click at [298, 559] on select "Change to program Holiday Injury New program Not continuing Other reason" at bounding box center [491, 555] width 558 height 33
select select "4"
click at [212, 539] on select "Change to program Holiday Injury New program Not continuing Other reason" at bounding box center [491, 555] width 558 height 33
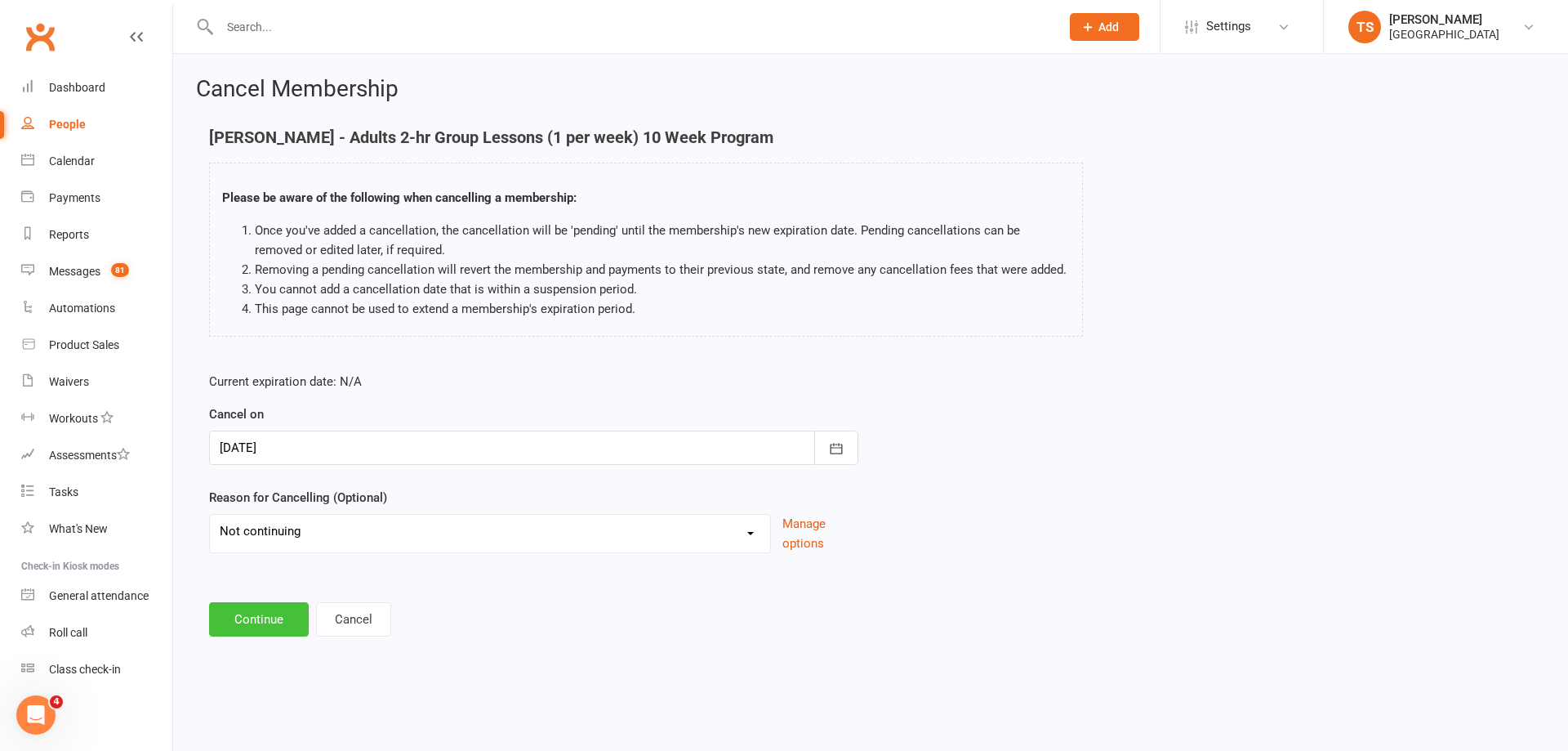
drag, startPoint x: 252, startPoint y: 618, endPoint x: 263, endPoint y: 618, distance: 11.0
click at [254, 618] on button "Continue" at bounding box center [259, 619] width 99 height 35
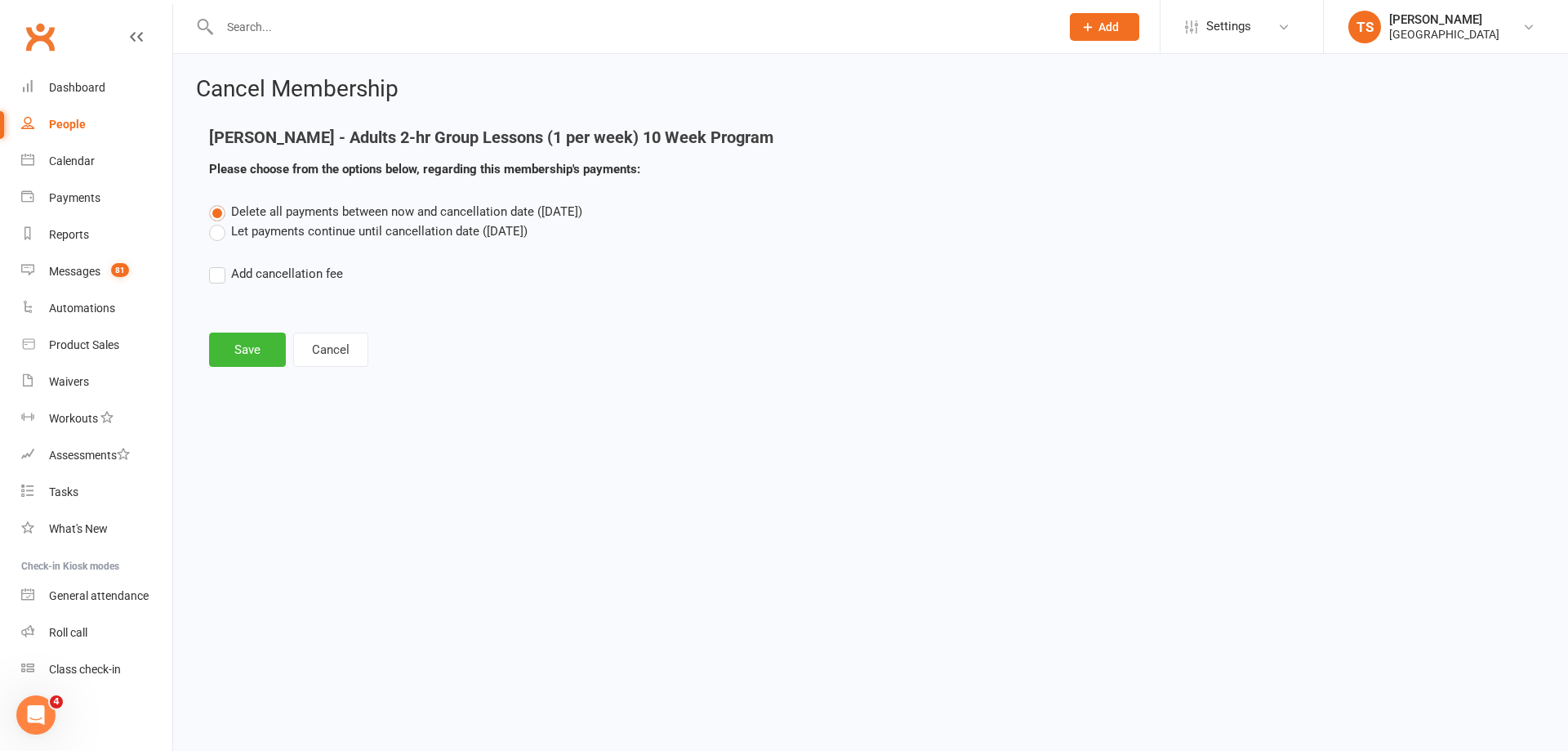
click at [279, 331] on main "[PERSON_NAME] - Adults 2-hr Group Lessons (1 per week) 10 Week Program Please c…" at bounding box center [870, 247] width 1349 height 239
click at [276, 341] on button "Save" at bounding box center [247, 349] width 77 height 35
